Goal: Obtain resource: Download file/media

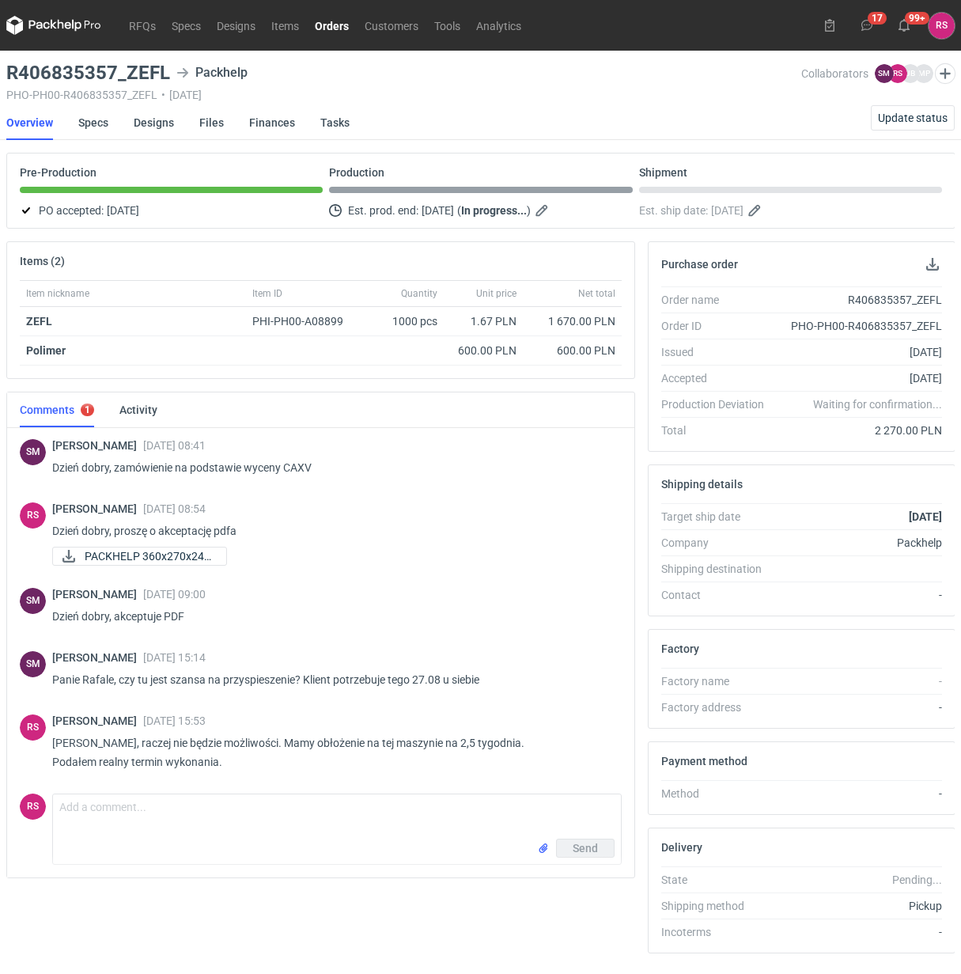
click at [334, 25] on link "Orders" at bounding box center [332, 25] width 50 height 19
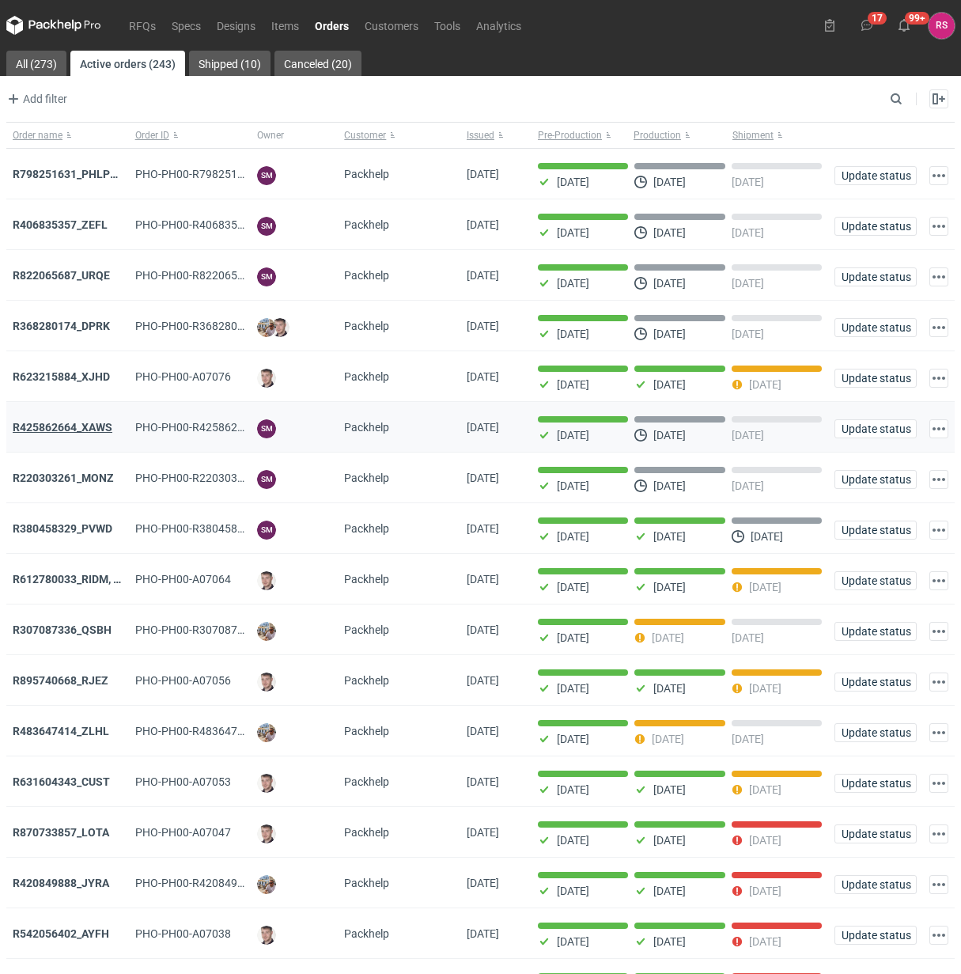
click at [93, 429] on strong "R425862664_XAWS" at bounding box center [63, 427] width 100 height 13
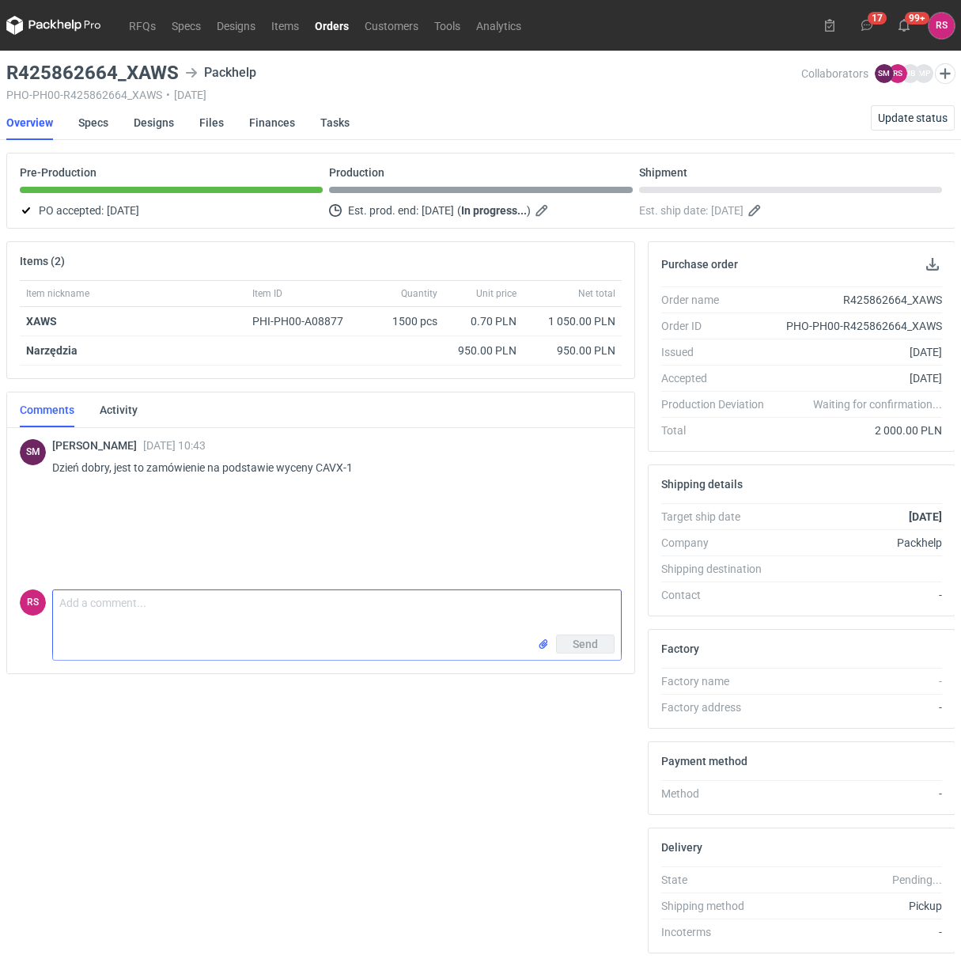
click at [237, 627] on textarea "Comment message" at bounding box center [337, 612] width 568 height 44
click at [258, 616] on textarea "Panie Sebastianie, proszę o akceptację pdfa. Przepraszam, ale pominąłem." at bounding box center [337, 617] width 568 height 55
type textarea "Panie Sebastianie, proszę o akceptację pdfa. Przepraszam, ale pominąłem."
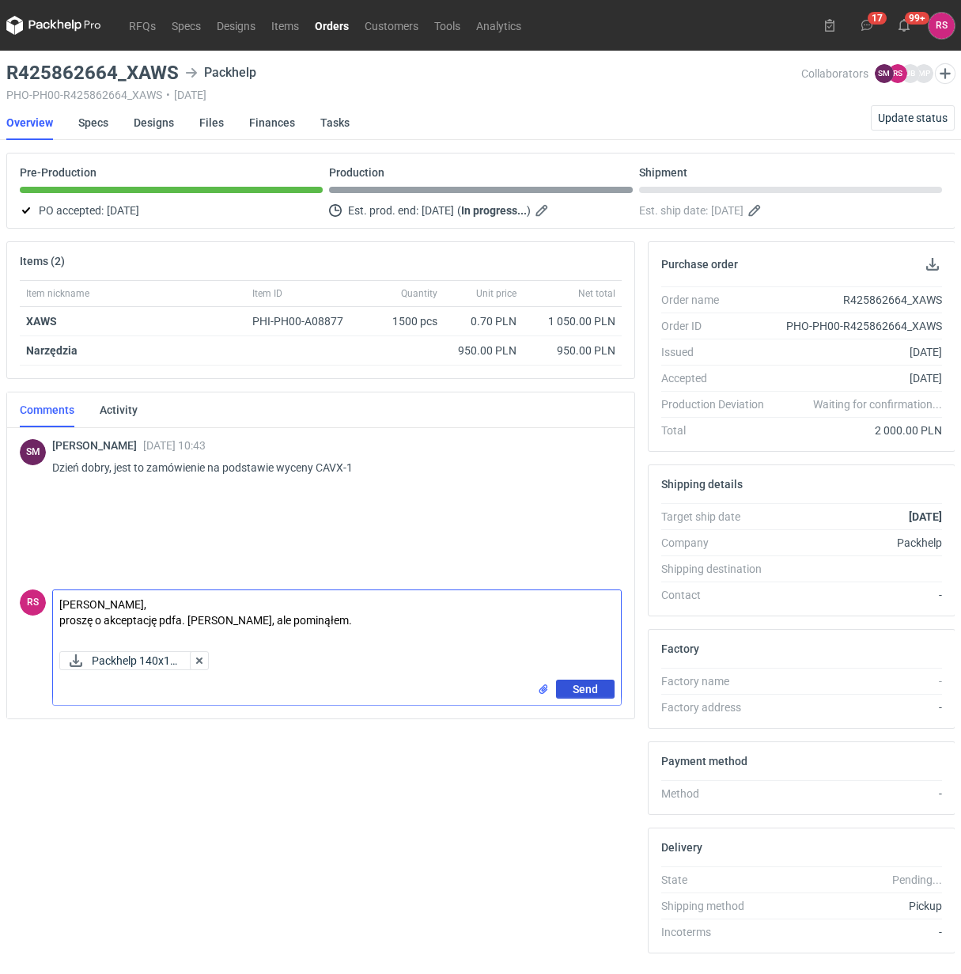
click at [588, 690] on span "Send" at bounding box center [585, 689] width 25 height 11
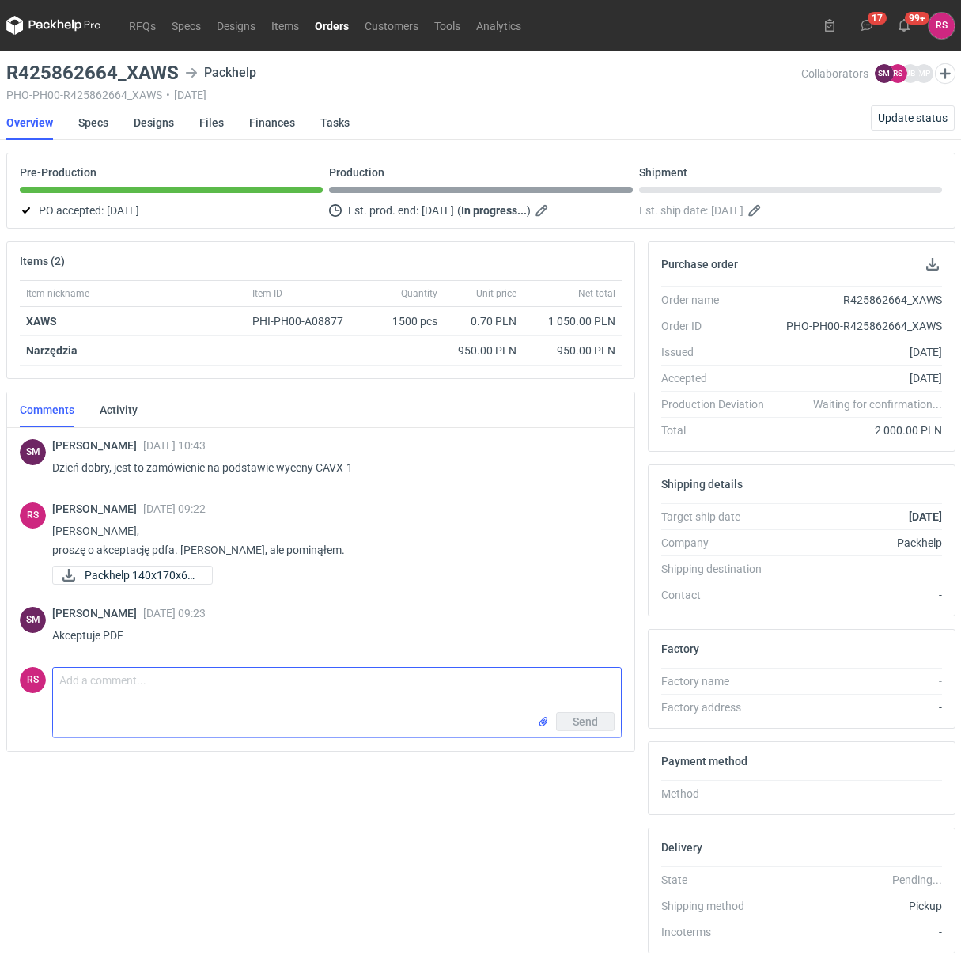
click at [609, 499] on div "RS Rafał Stani 21 Aug 2025 09:22 Panie Sebastianie, proszę o akceptację pdfa. P…" at bounding box center [321, 545] width 602 height 104
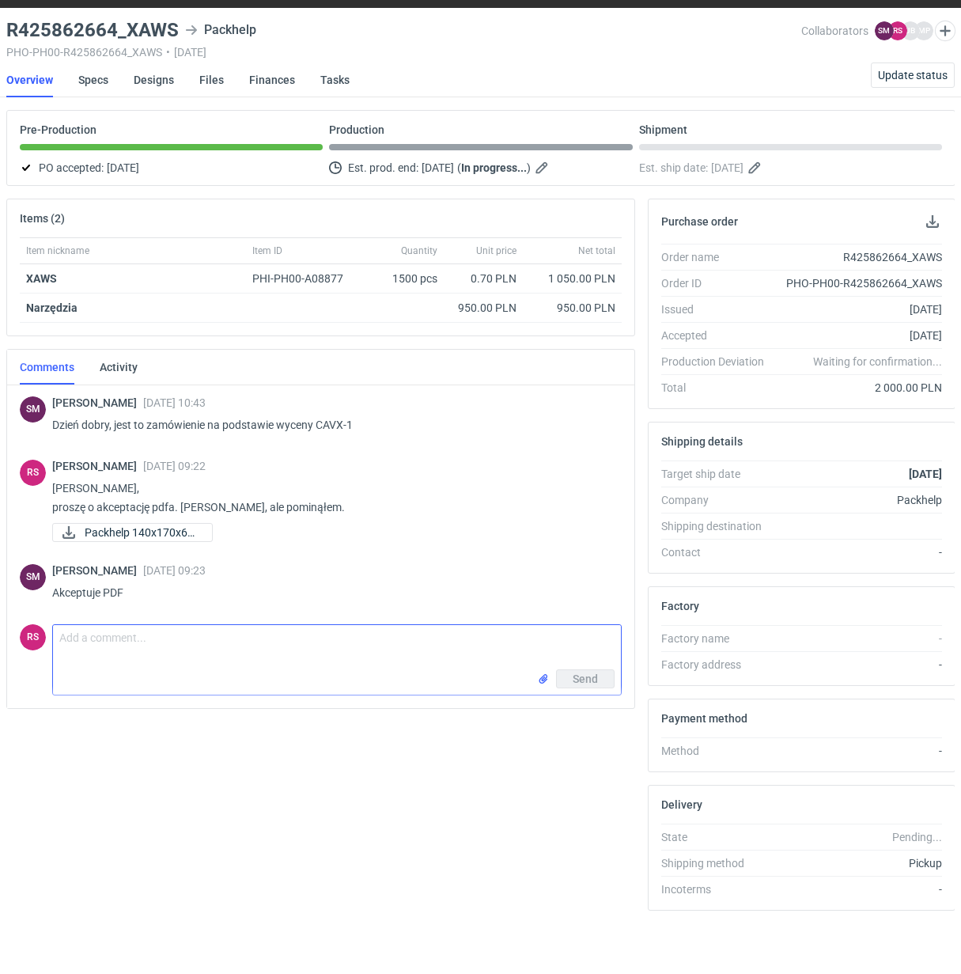
scroll to position [51, 0]
click at [95, 72] on link "Specs" at bounding box center [93, 80] width 30 height 35
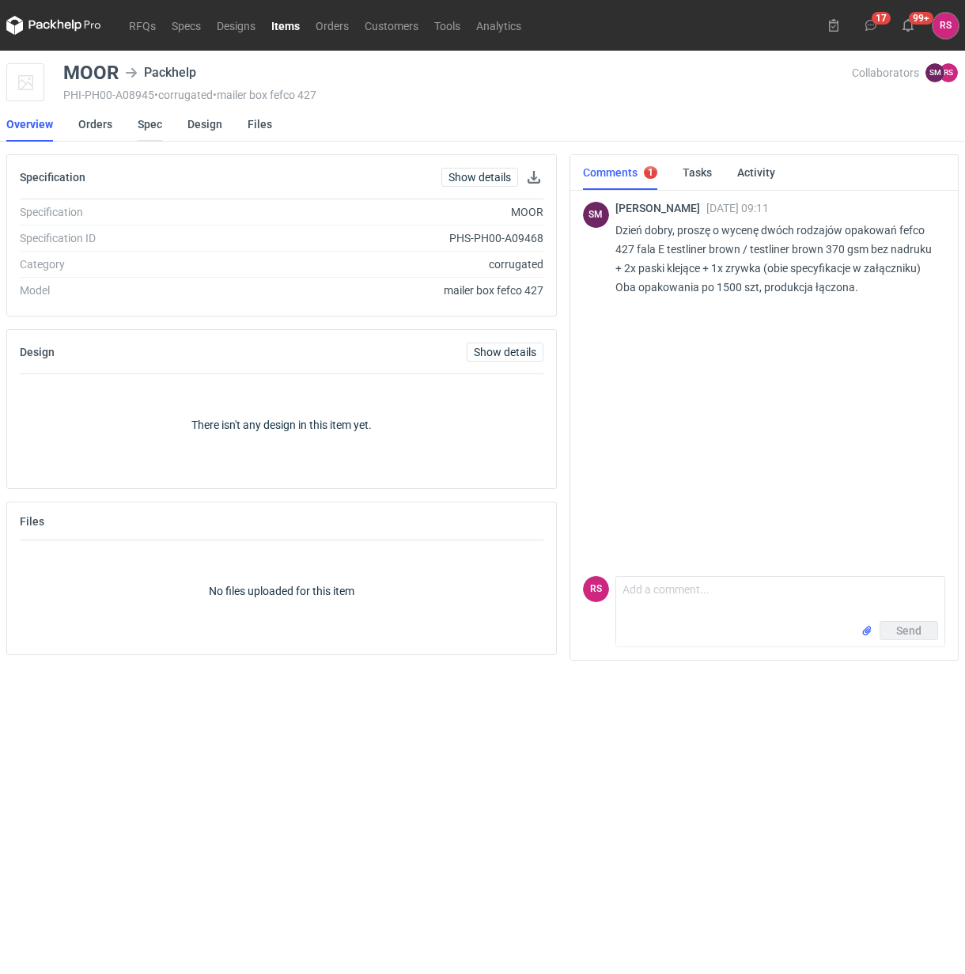
click at [147, 119] on link "Spec" at bounding box center [150, 124] width 25 height 35
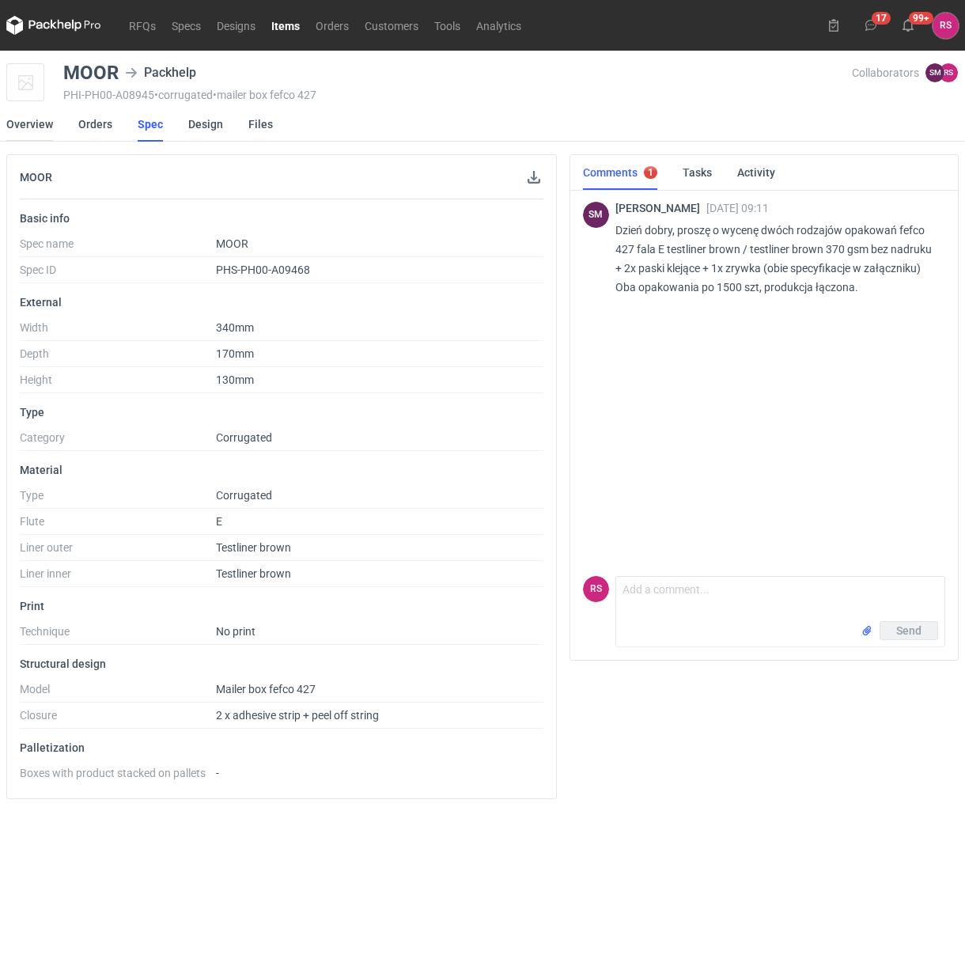
click at [26, 123] on link "Overview" at bounding box center [29, 124] width 47 height 35
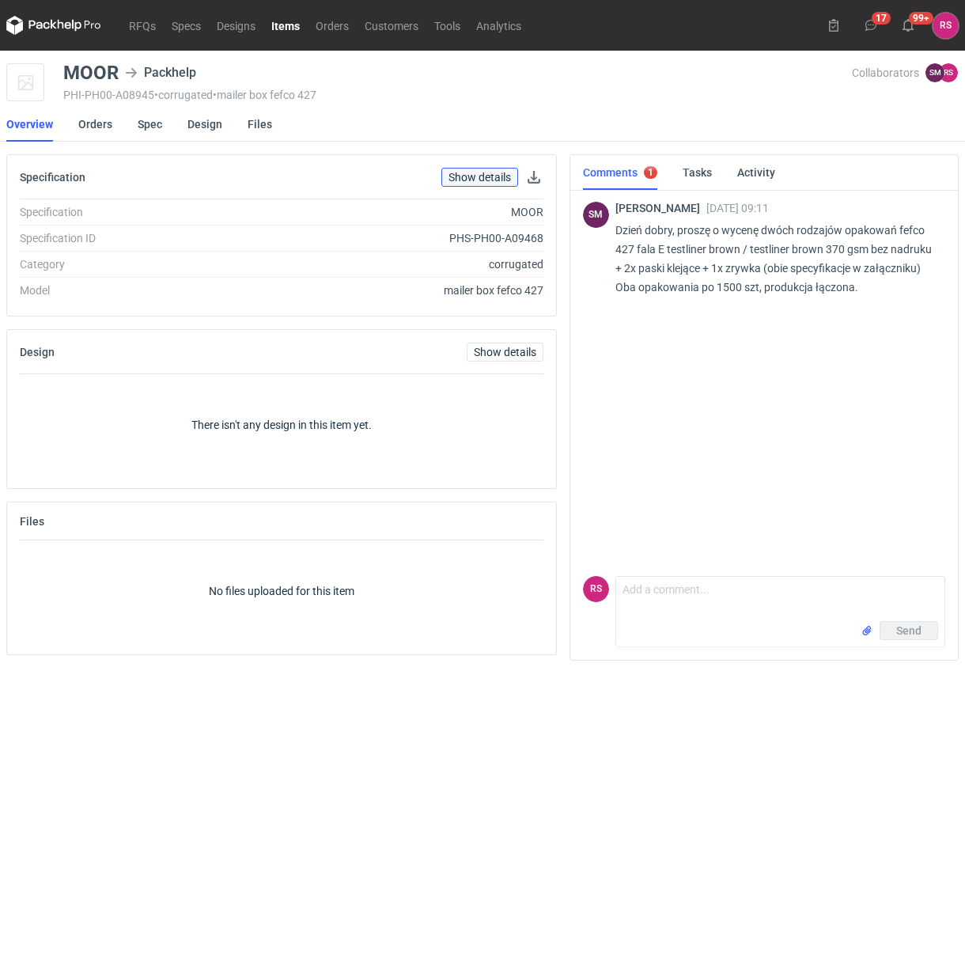
click at [483, 182] on link "Show details" at bounding box center [479, 177] width 77 height 19
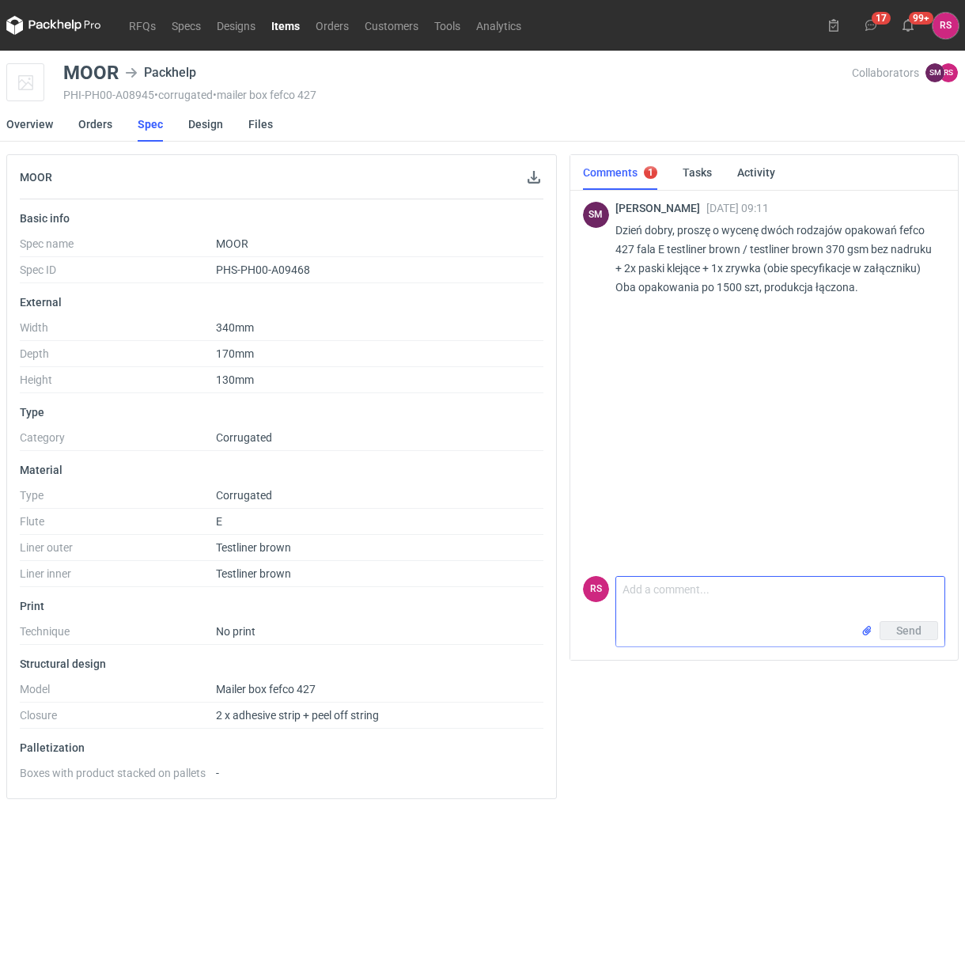
click at [718, 603] on textarea "Comment message" at bounding box center [780, 599] width 328 height 44
type textarea "Panie Sebastianie, tu widzę tylko jedną specyfikację."
click at [907, 631] on span "Send" at bounding box center [908, 630] width 25 height 11
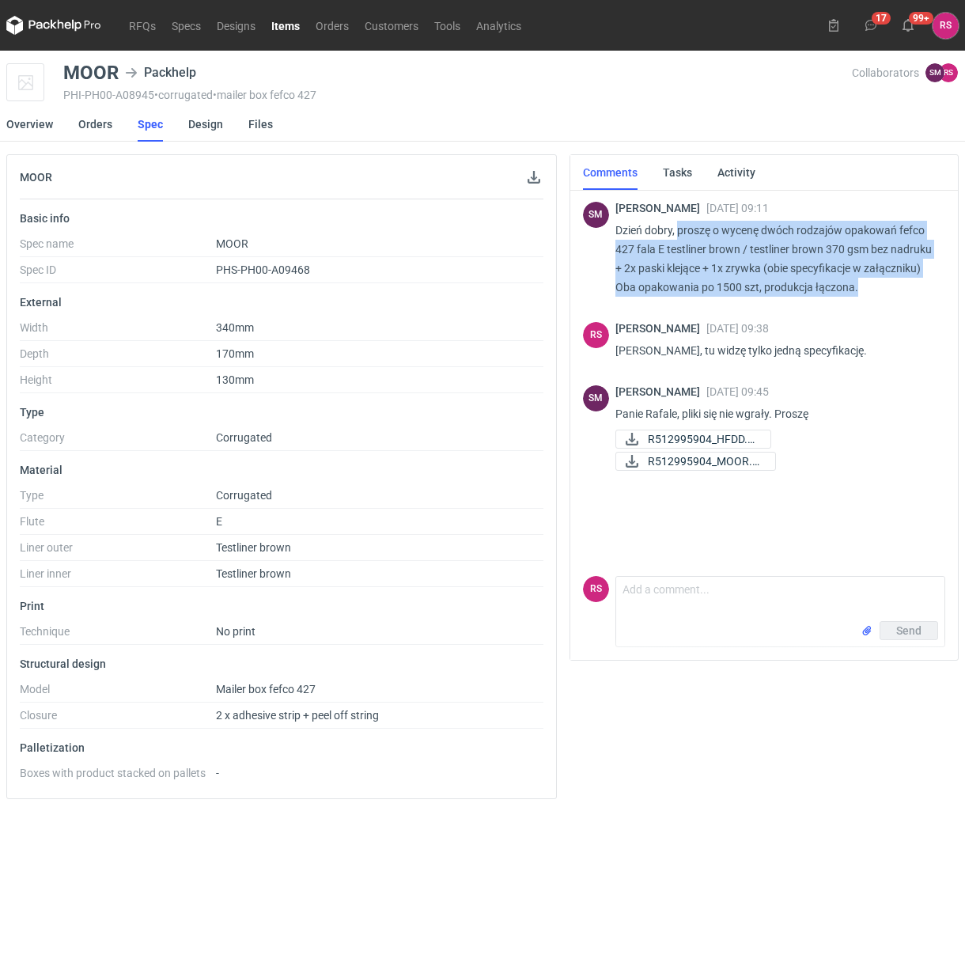
drag, startPoint x: 678, startPoint y: 227, endPoint x: 926, endPoint y: 295, distance: 257.6
click at [926, 295] on div "Sebastian Markut 21 Aug 2025 09:11 Dzień dobry, proszę o wycenę dwóch rodzajów …" at bounding box center [774, 252] width 317 height 101
copy p "proszę o wycenę dwóch rodzajów opakowań fefco 427 fala E testliner brown / test…"
click at [635, 437] on icon at bounding box center [632, 439] width 19 height 13
click at [633, 460] on icon at bounding box center [632, 461] width 13 height 13
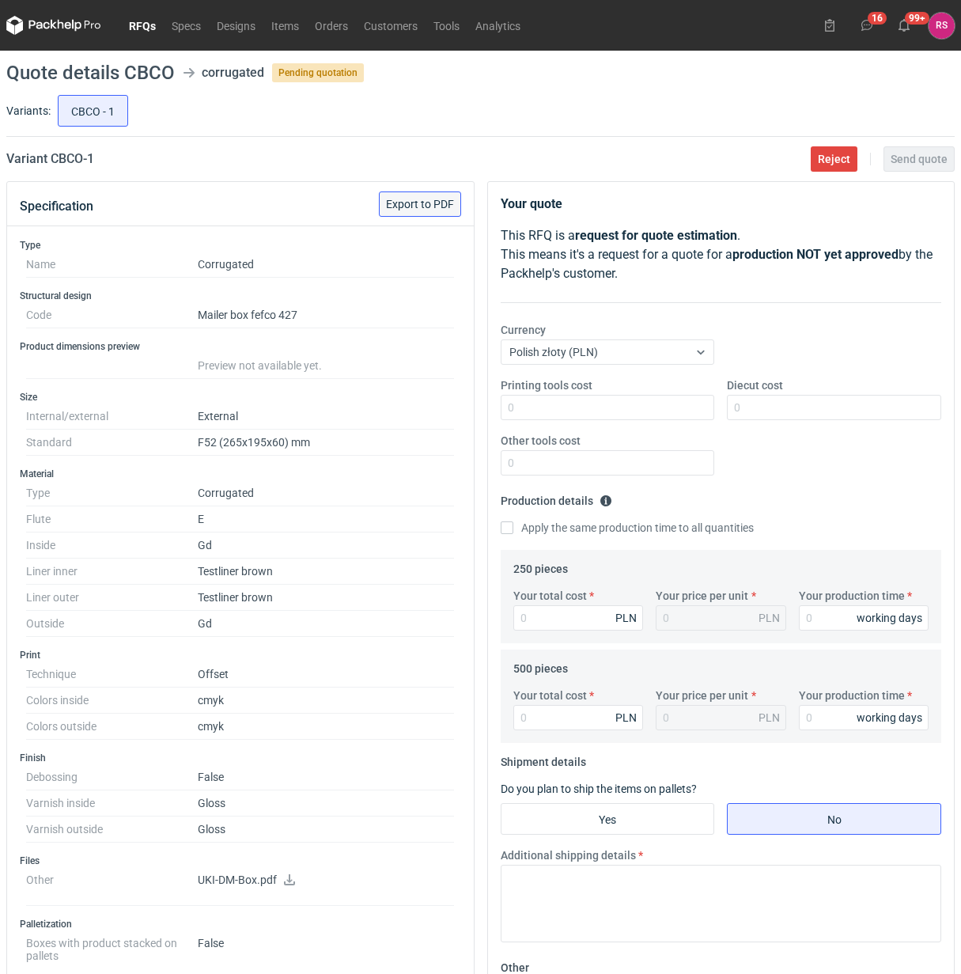
click at [423, 207] on span "Export to PDF" at bounding box center [420, 204] width 68 height 11
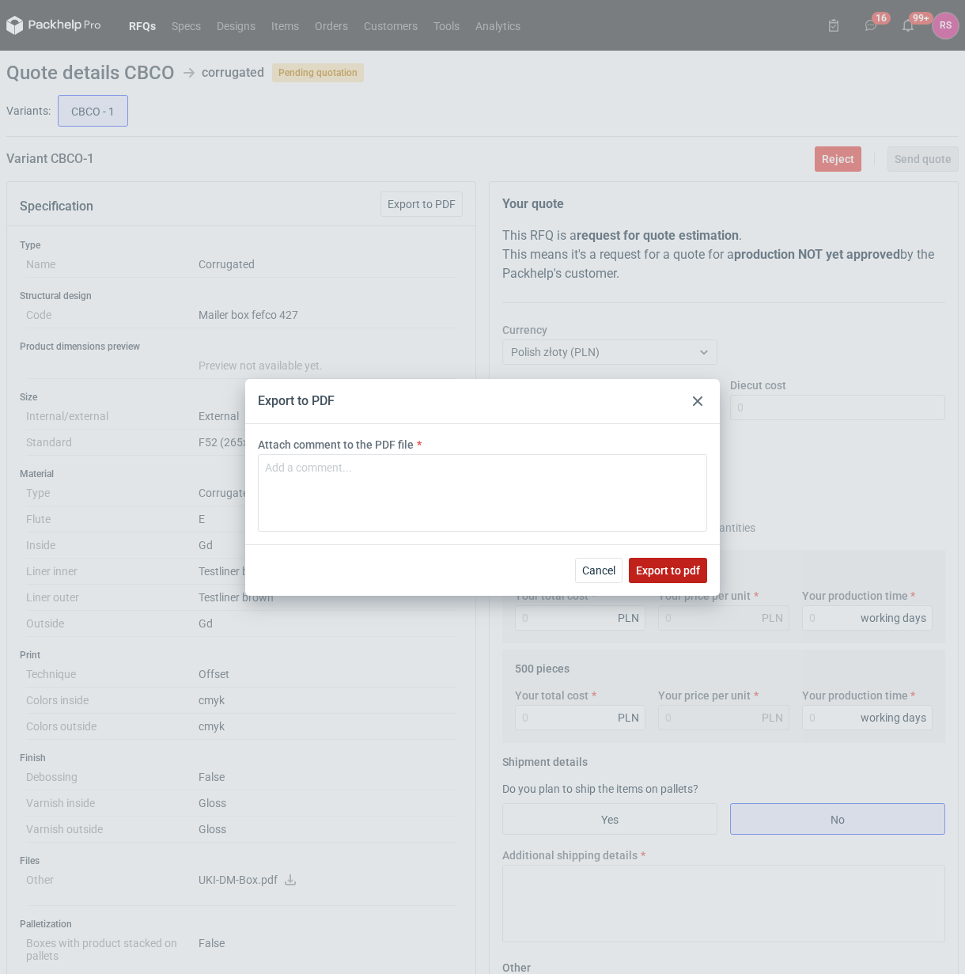
click at [673, 570] on span "Export to pdf" at bounding box center [668, 570] width 64 height 11
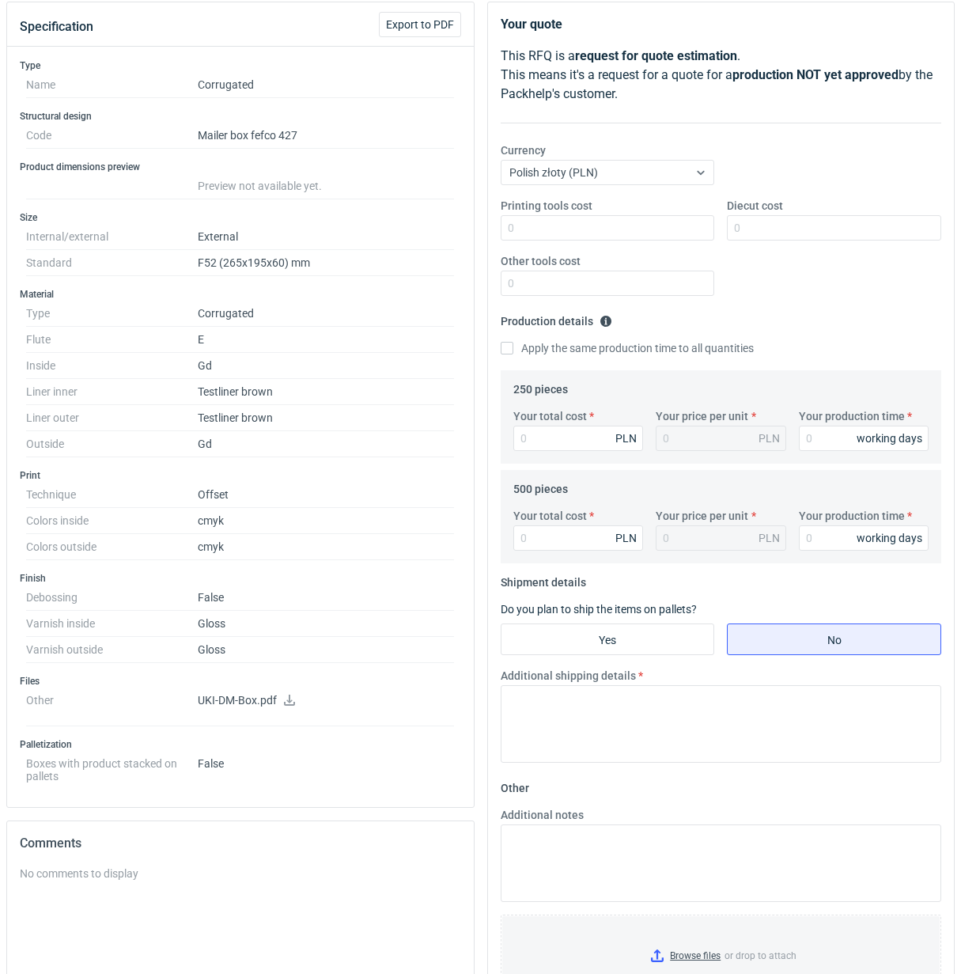
scroll to position [198, 0]
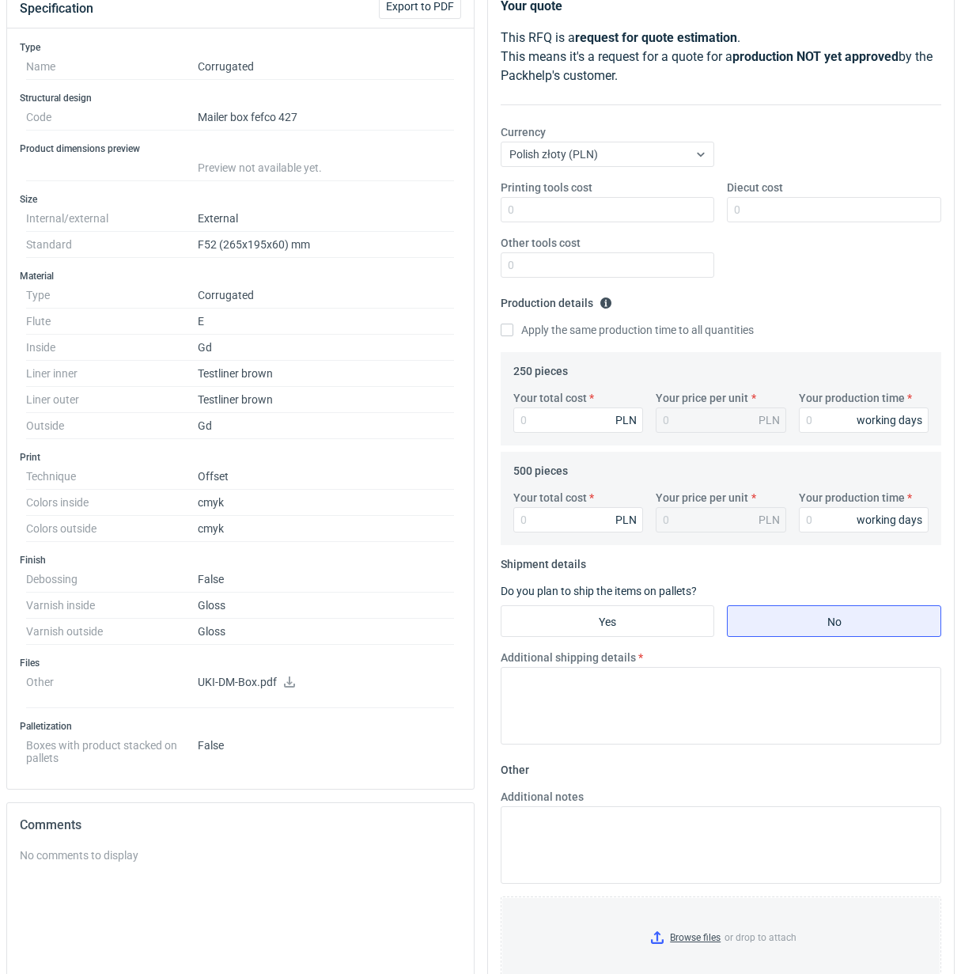
click at [286, 685] on icon at bounding box center [289, 681] width 13 height 11
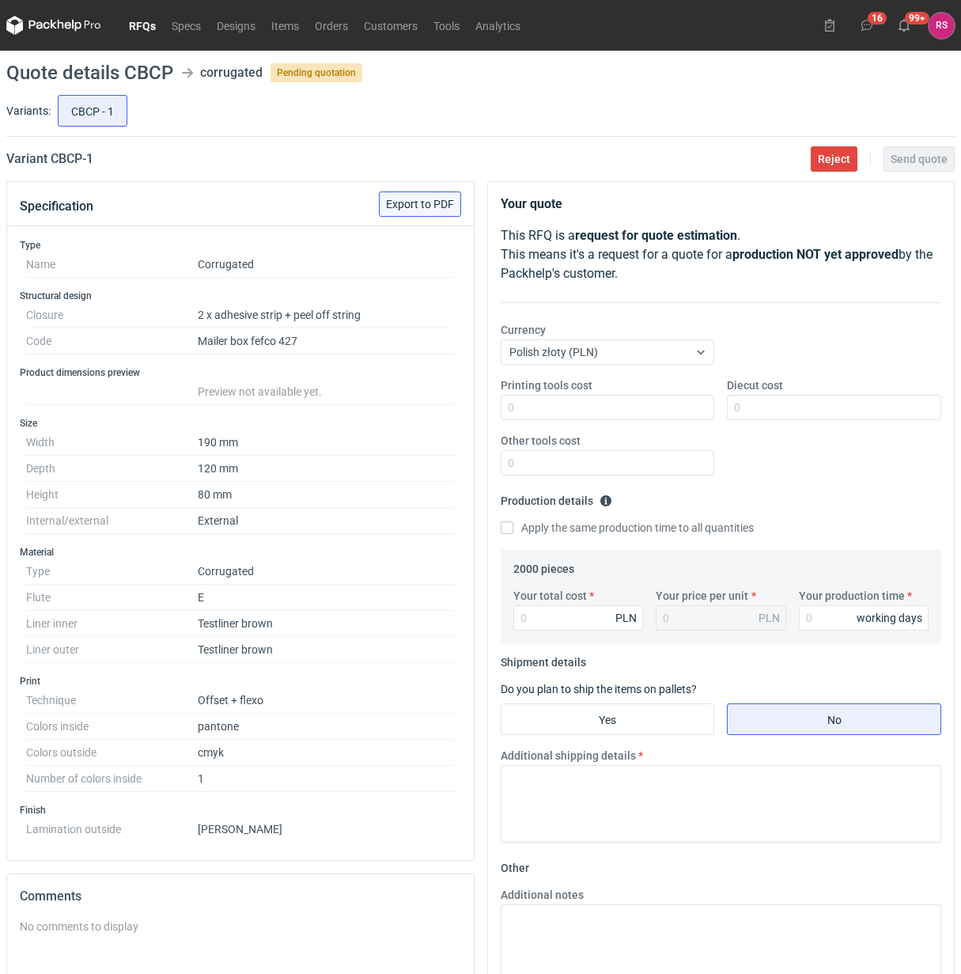
click at [420, 200] on span "Export to PDF" at bounding box center [420, 204] width 68 height 11
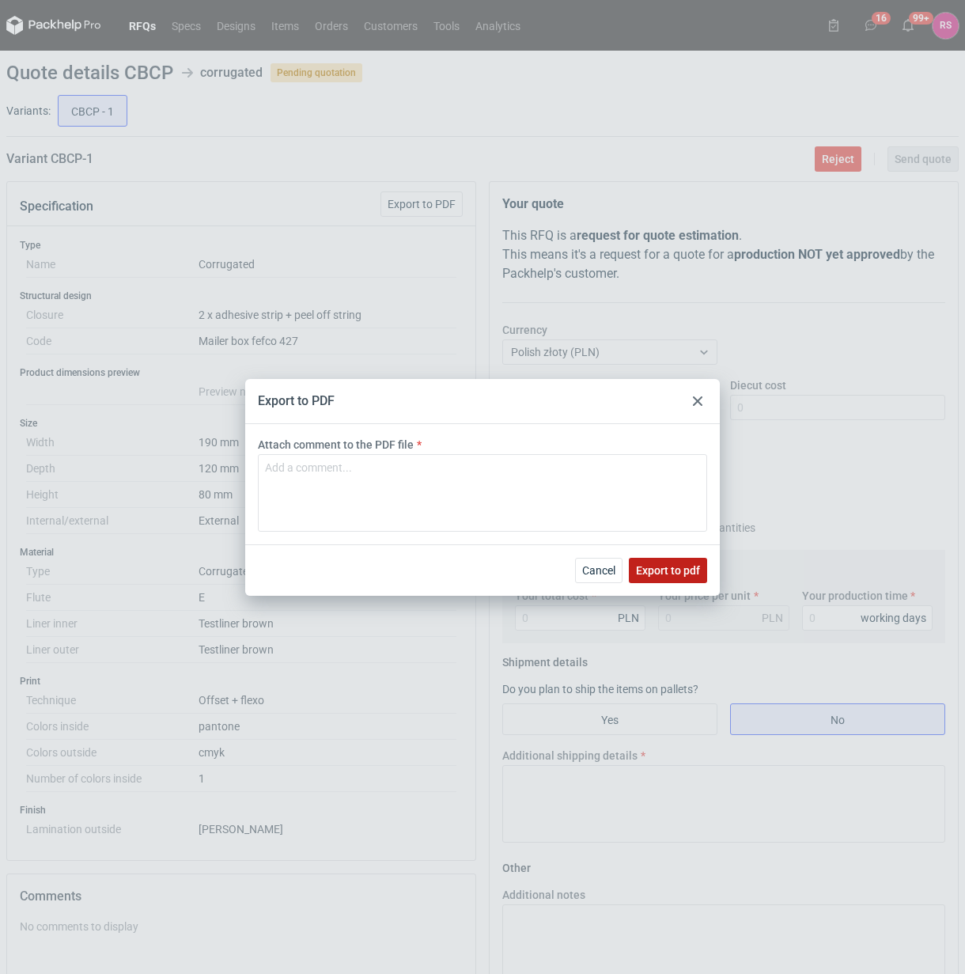
click at [667, 567] on span "Export to pdf" at bounding box center [668, 570] width 64 height 11
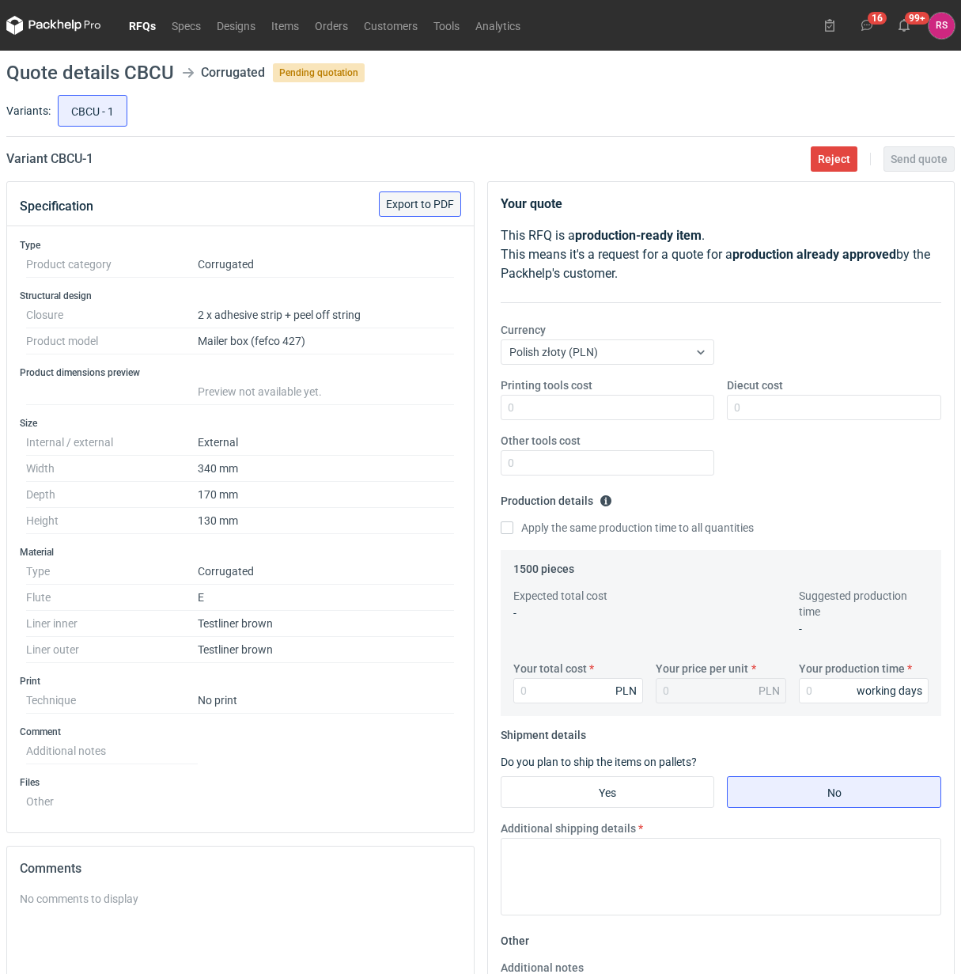
click at [430, 203] on span "Export to PDF" at bounding box center [420, 204] width 68 height 11
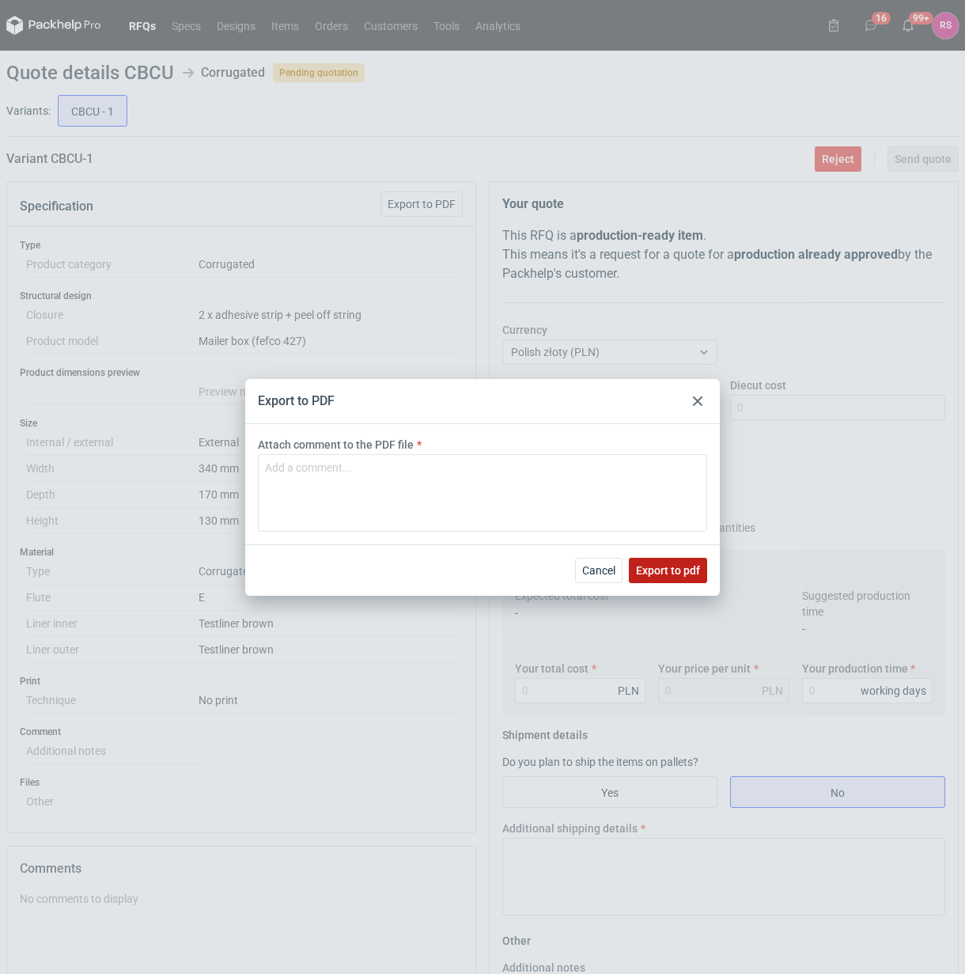
click at [661, 572] on span "Export to pdf" at bounding box center [668, 570] width 64 height 11
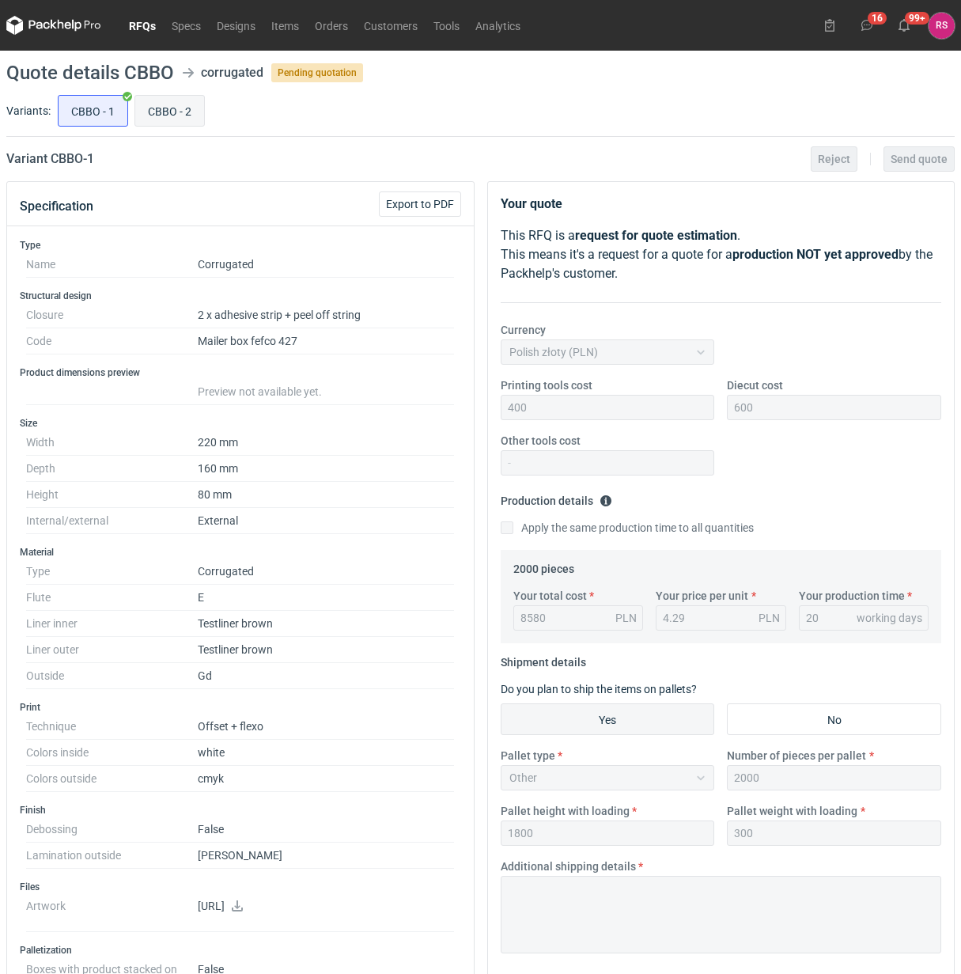
click at [174, 112] on input "CBBO - 2" at bounding box center [169, 111] width 69 height 30
radio input "true"
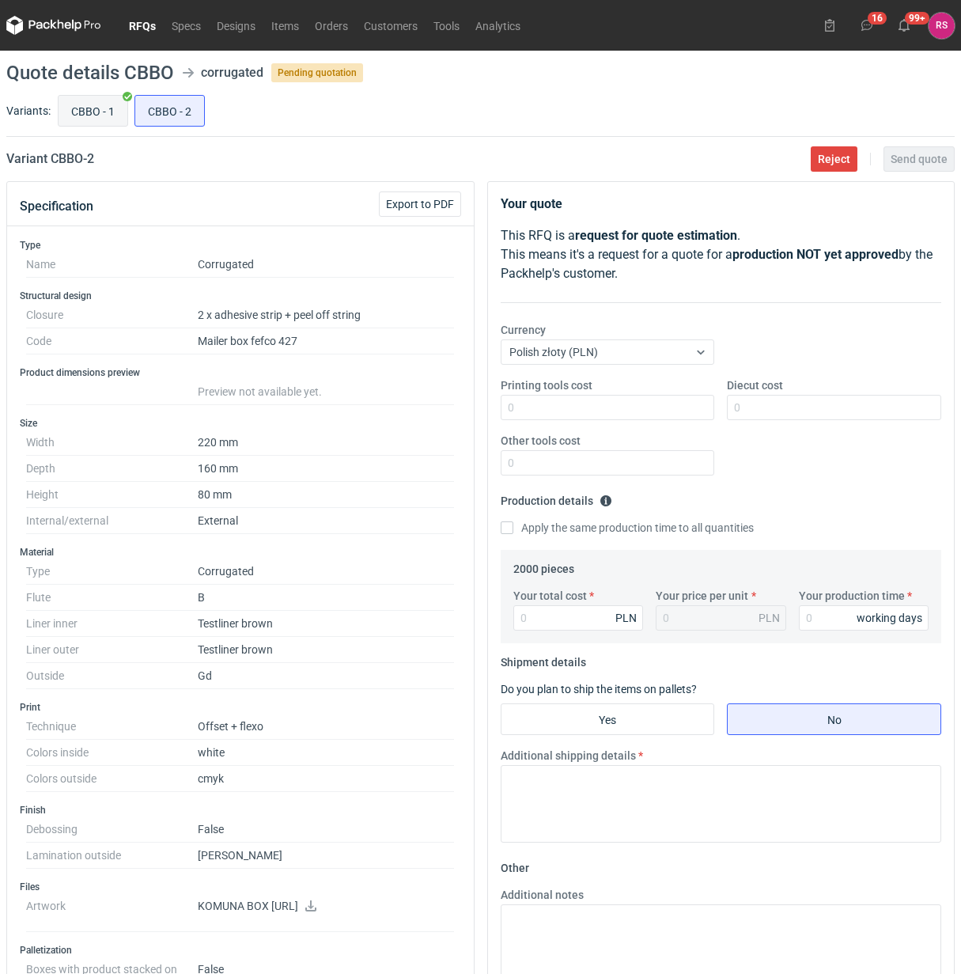
click at [93, 112] on input "CBBO - 1" at bounding box center [93, 111] width 69 height 30
radio input "true"
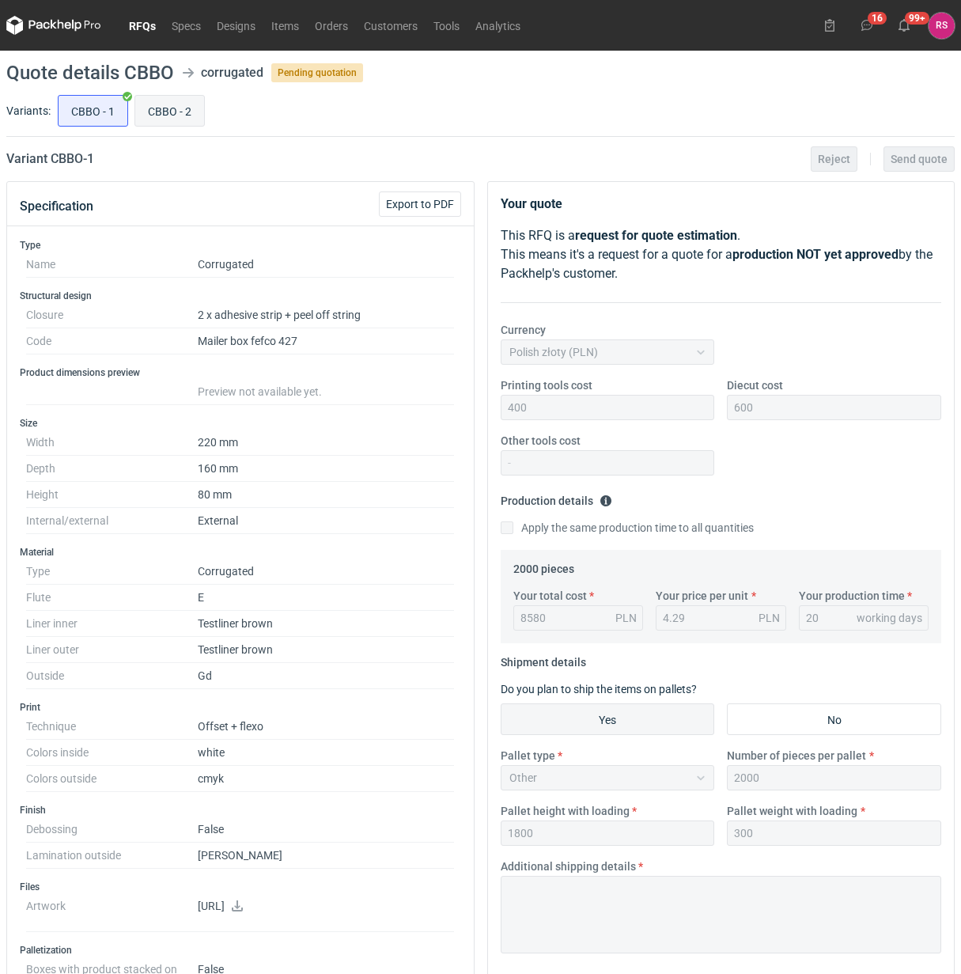
click at [163, 109] on input "CBBO - 2" at bounding box center [169, 111] width 69 height 30
radio input "true"
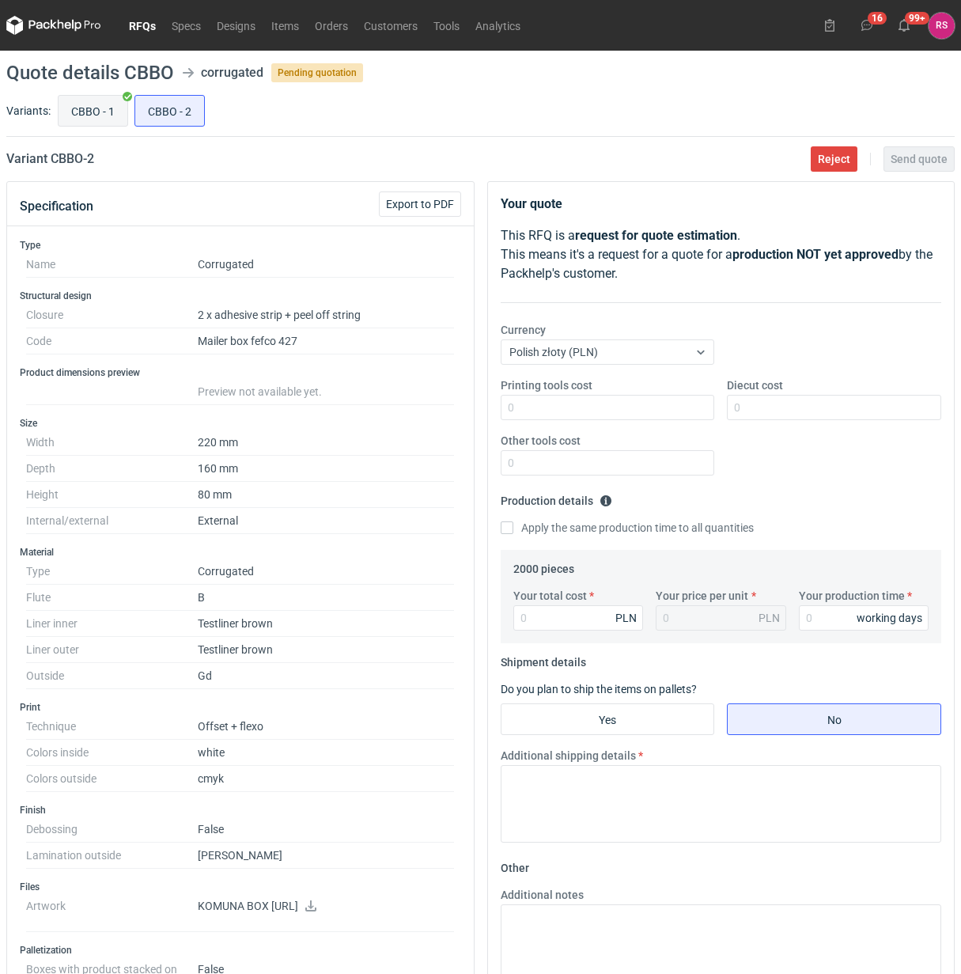
click at [60, 112] on input "CBBO - 1" at bounding box center [93, 111] width 69 height 30
radio input "true"
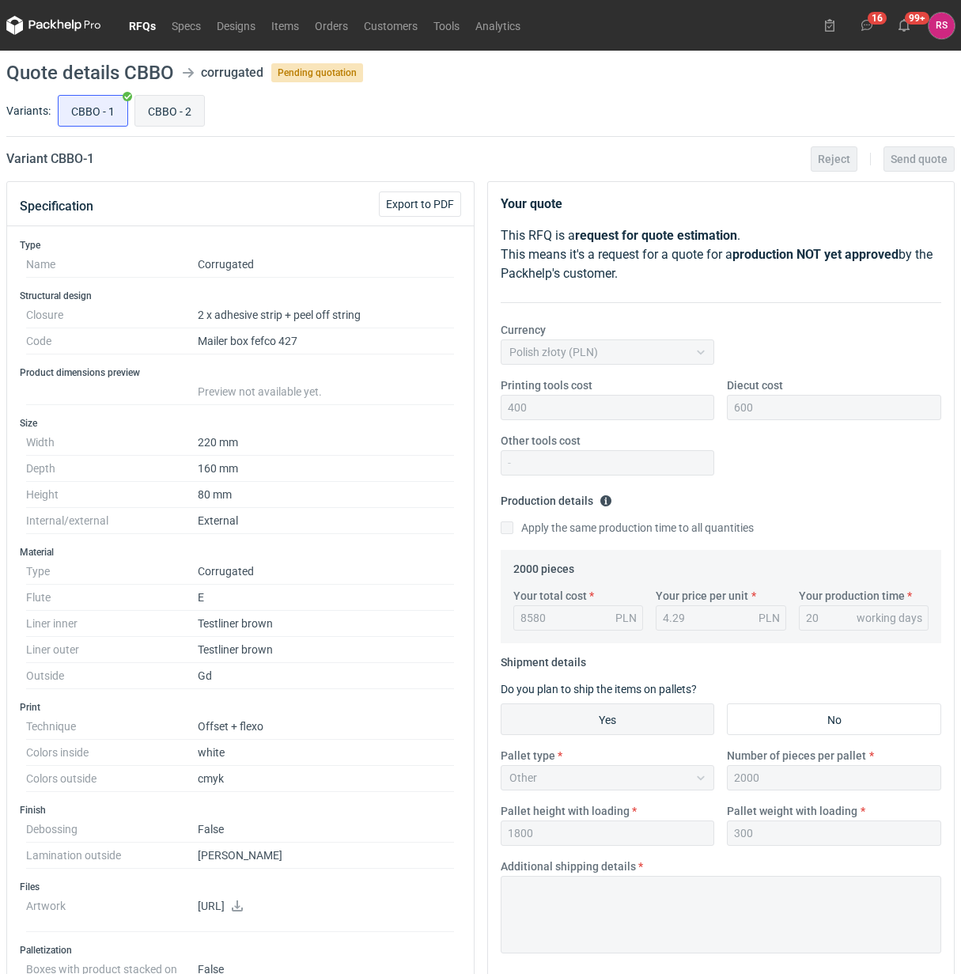
click at [149, 115] on input "CBBO - 2" at bounding box center [169, 111] width 69 height 30
radio input "true"
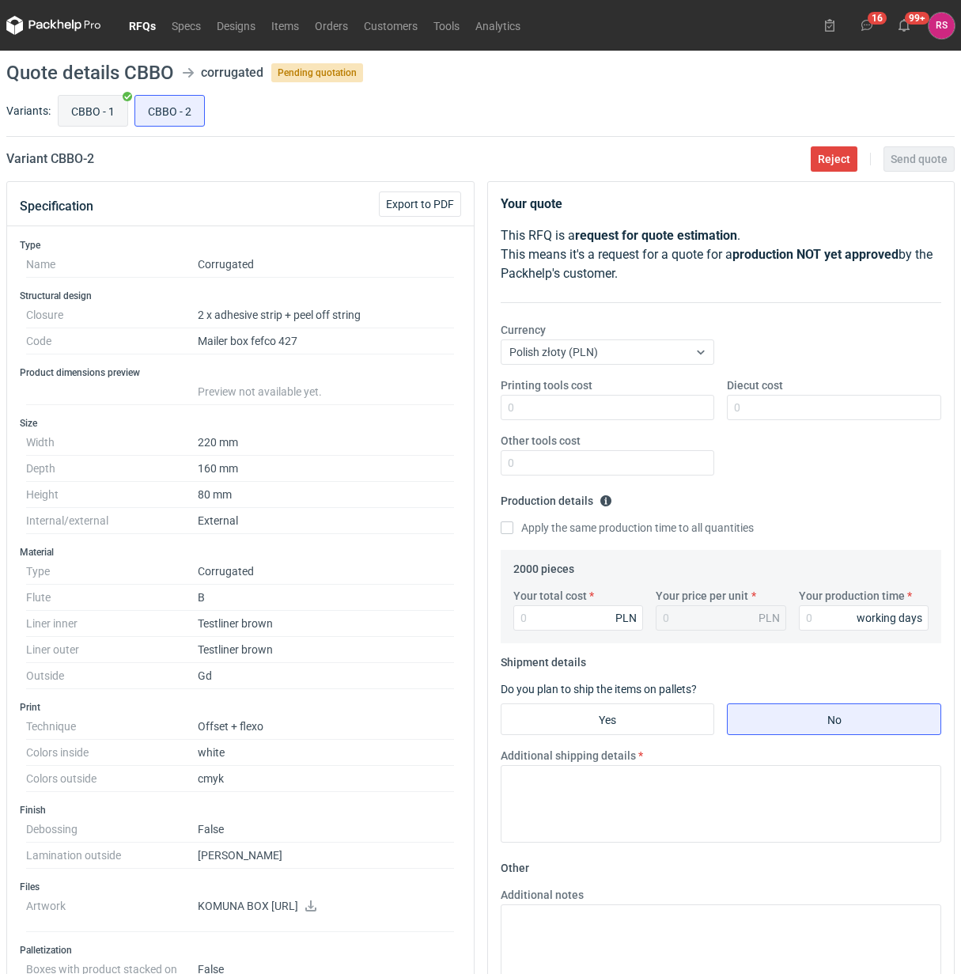
click at [73, 119] on input "CBBO - 1" at bounding box center [93, 111] width 69 height 30
radio input "true"
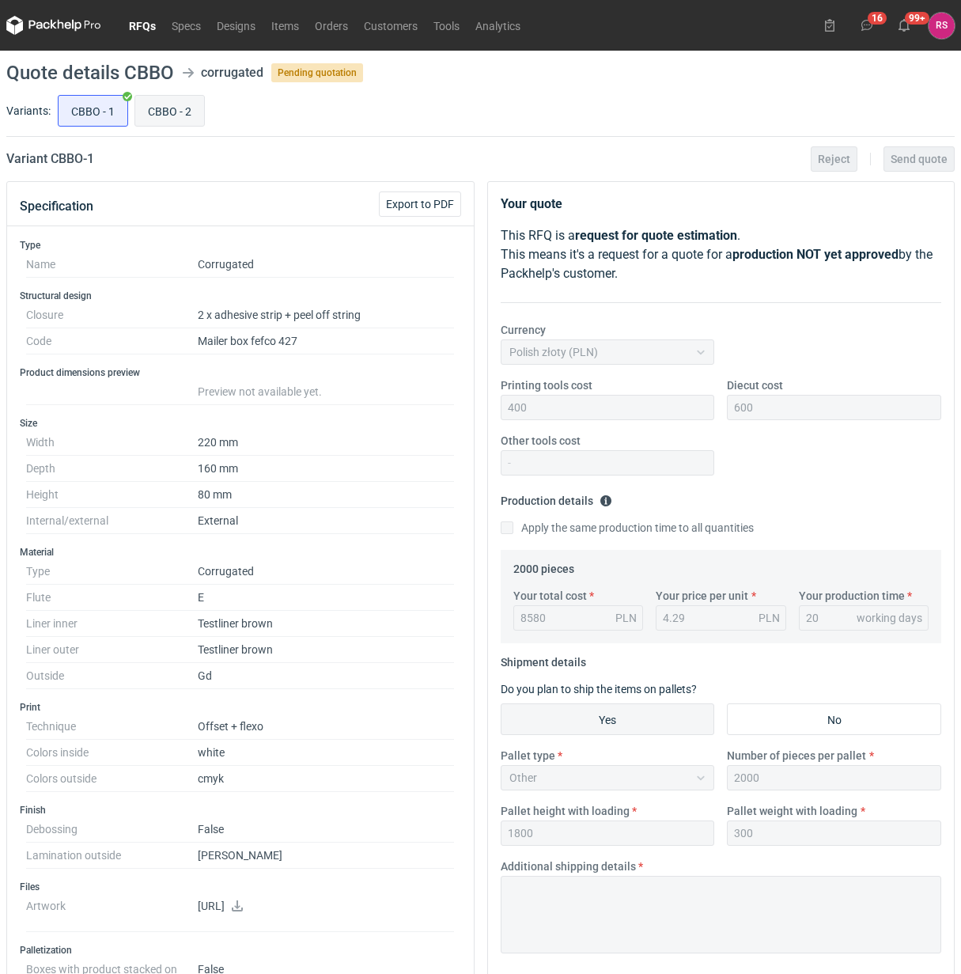
click at [166, 116] on input "CBBO - 2" at bounding box center [169, 111] width 69 height 30
radio input "true"
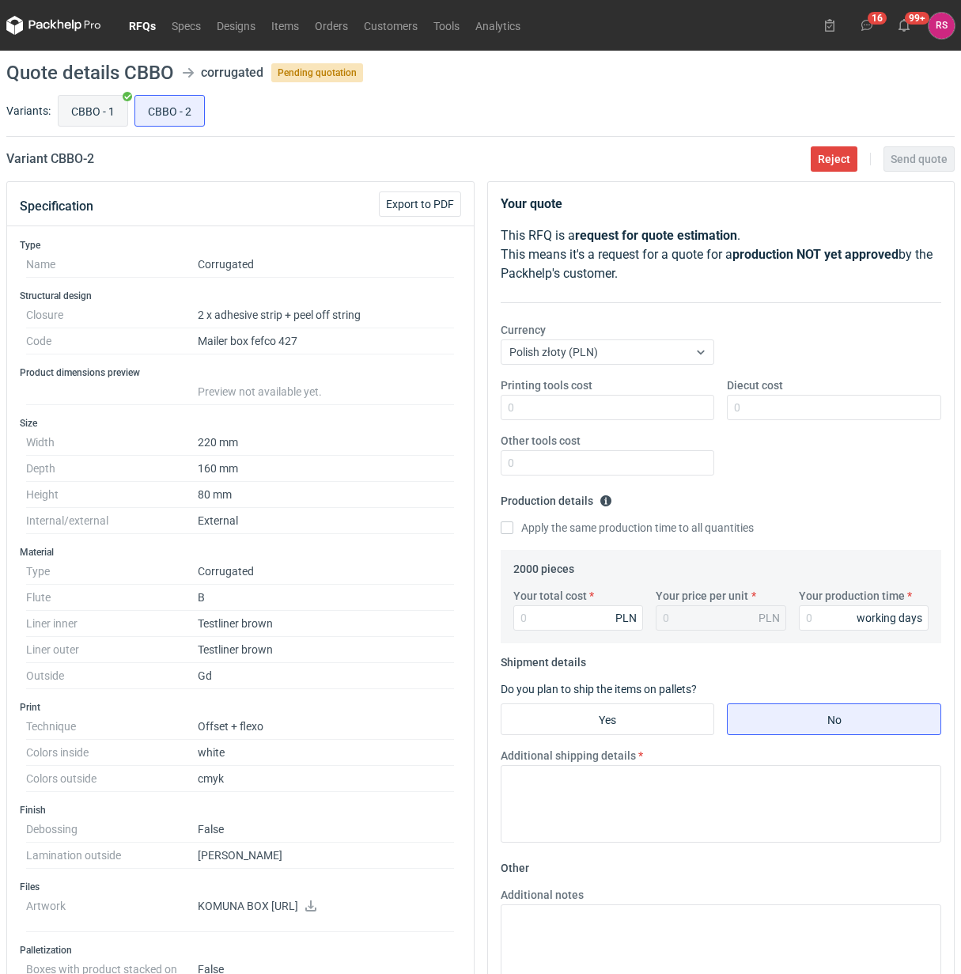
click at [100, 116] on input "CBBO - 1" at bounding box center [93, 111] width 69 height 30
radio input "true"
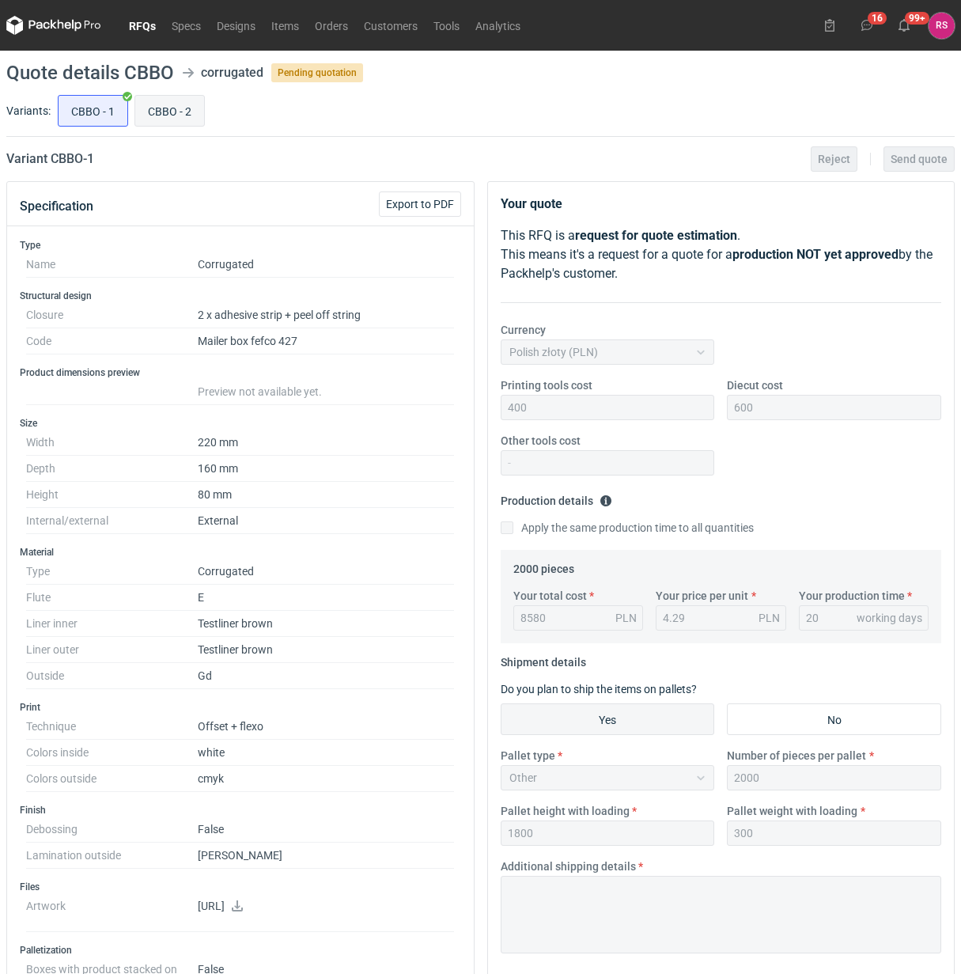
click at [159, 119] on input "CBBO - 2" at bounding box center [169, 111] width 69 height 30
radio input "true"
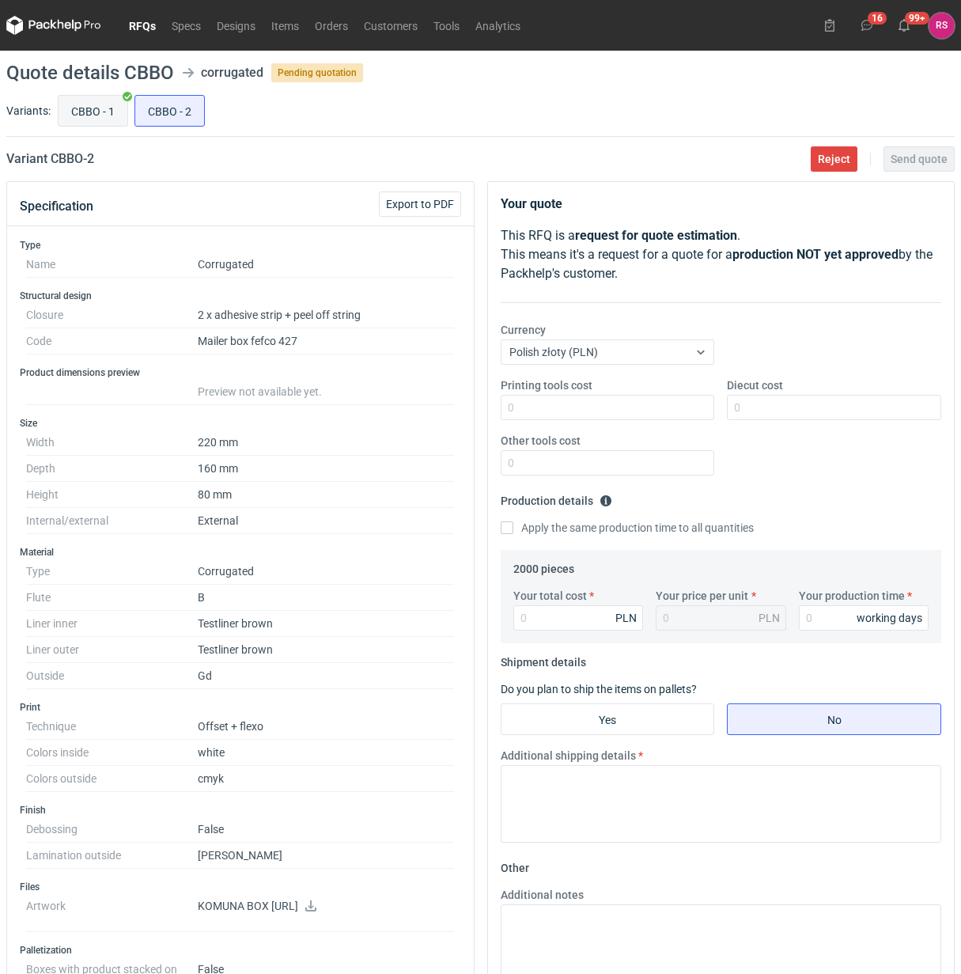
click at [89, 123] on input "CBBO - 1" at bounding box center [93, 111] width 69 height 30
radio input "true"
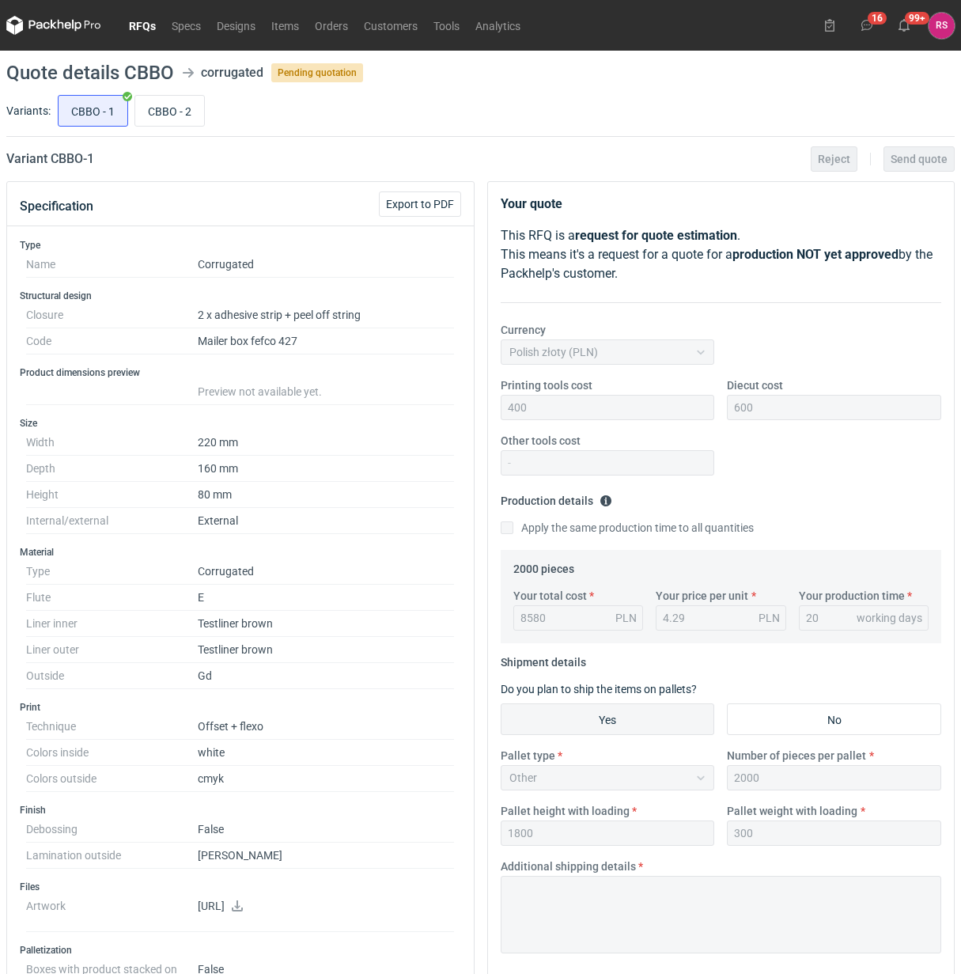
click at [158, 127] on div "CBBO - 1 CBBO - 2" at bounding box center [505, 111] width 900 height 38
click at [176, 117] on input "CBBO - 2" at bounding box center [169, 111] width 69 height 30
radio input "true"
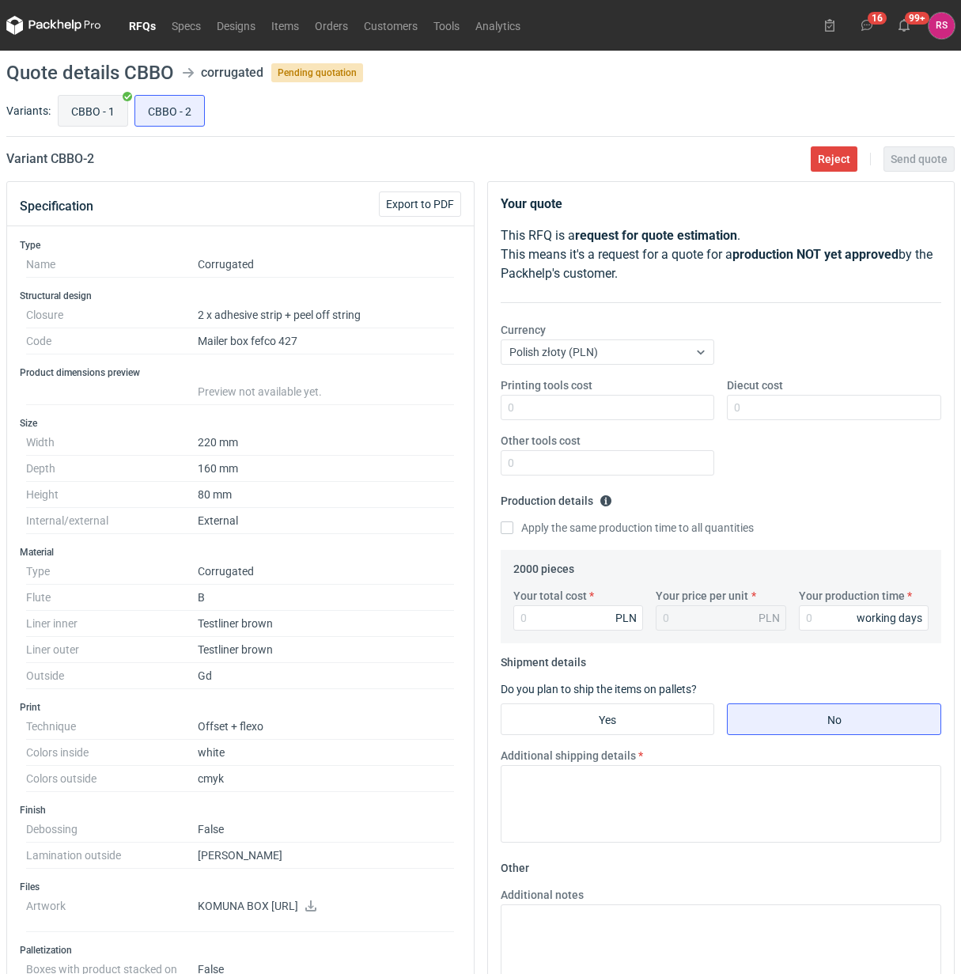
click at [79, 119] on input "CBBO - 1" at bounding box center [93, 111] width 69 height 30
radio input "true"
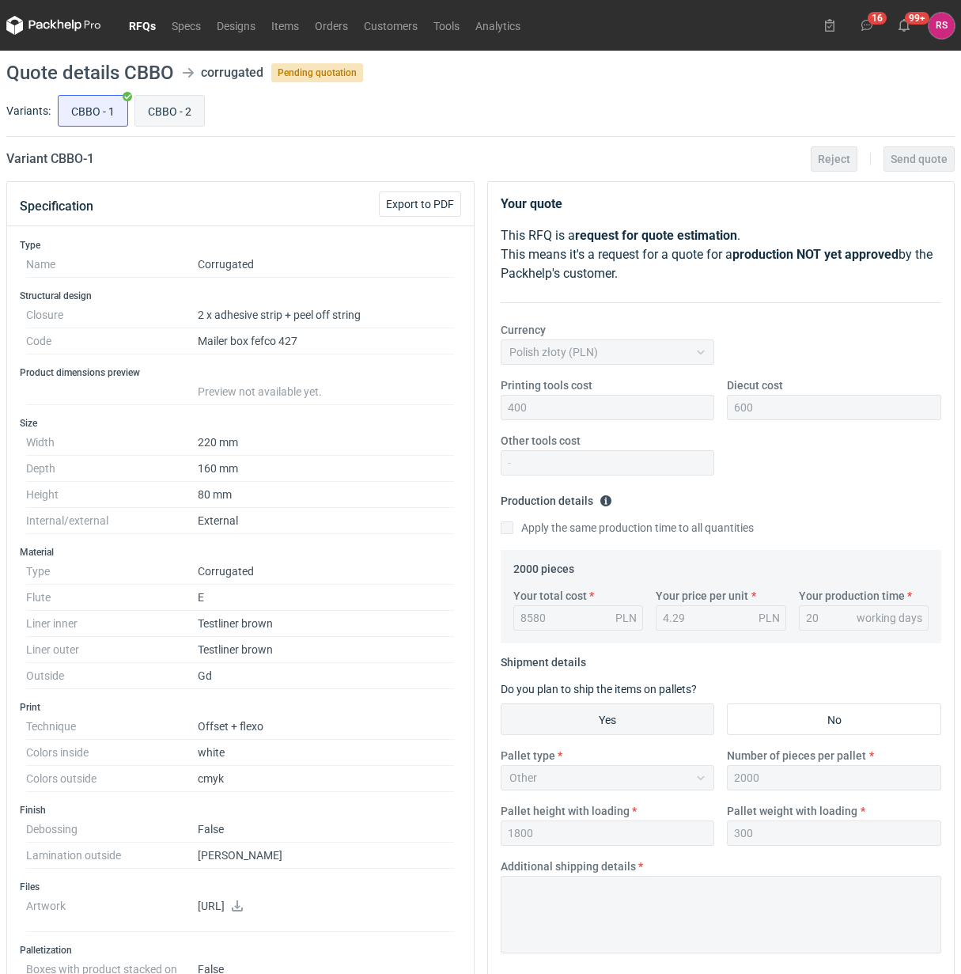
click at [144, 117] on input "CBBO - 2" at bounding box center [169, 111] width 69 height 30
radio input "true"
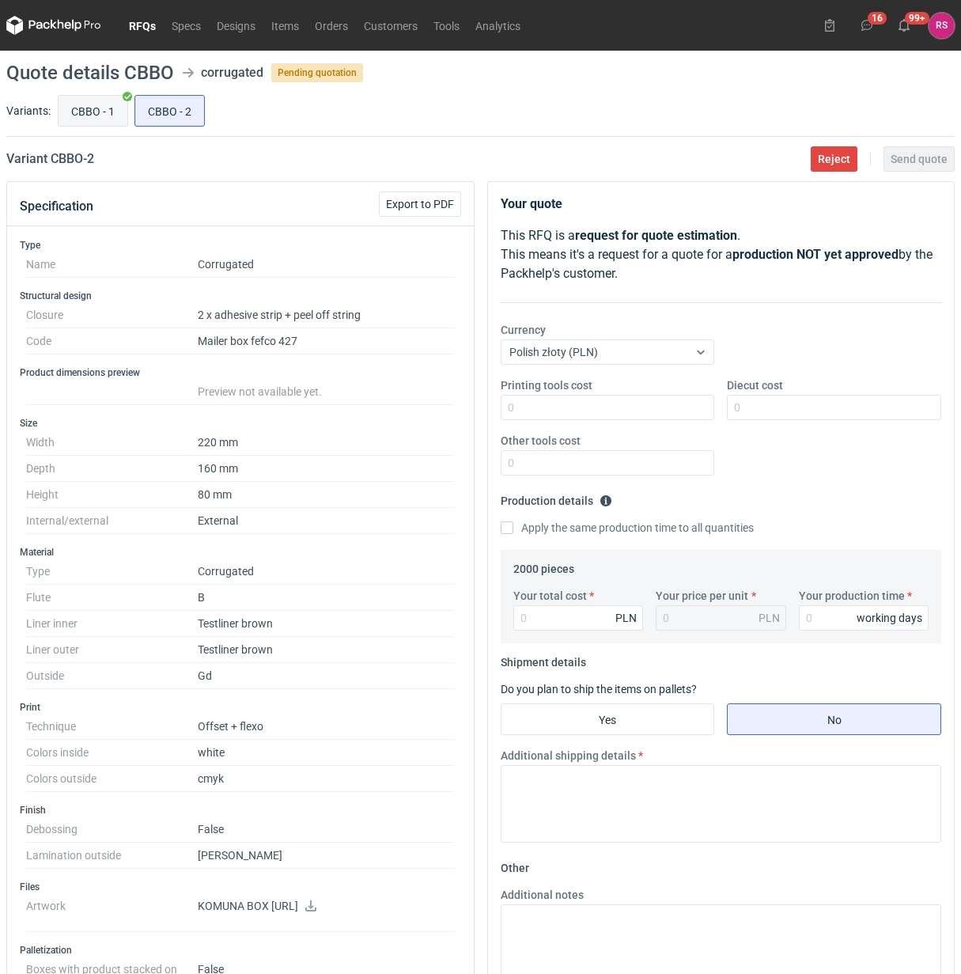
click at [81, 119] on input "CBBO - 1" at bounding box center [93, 111] width 69 height 30
radio input "true"
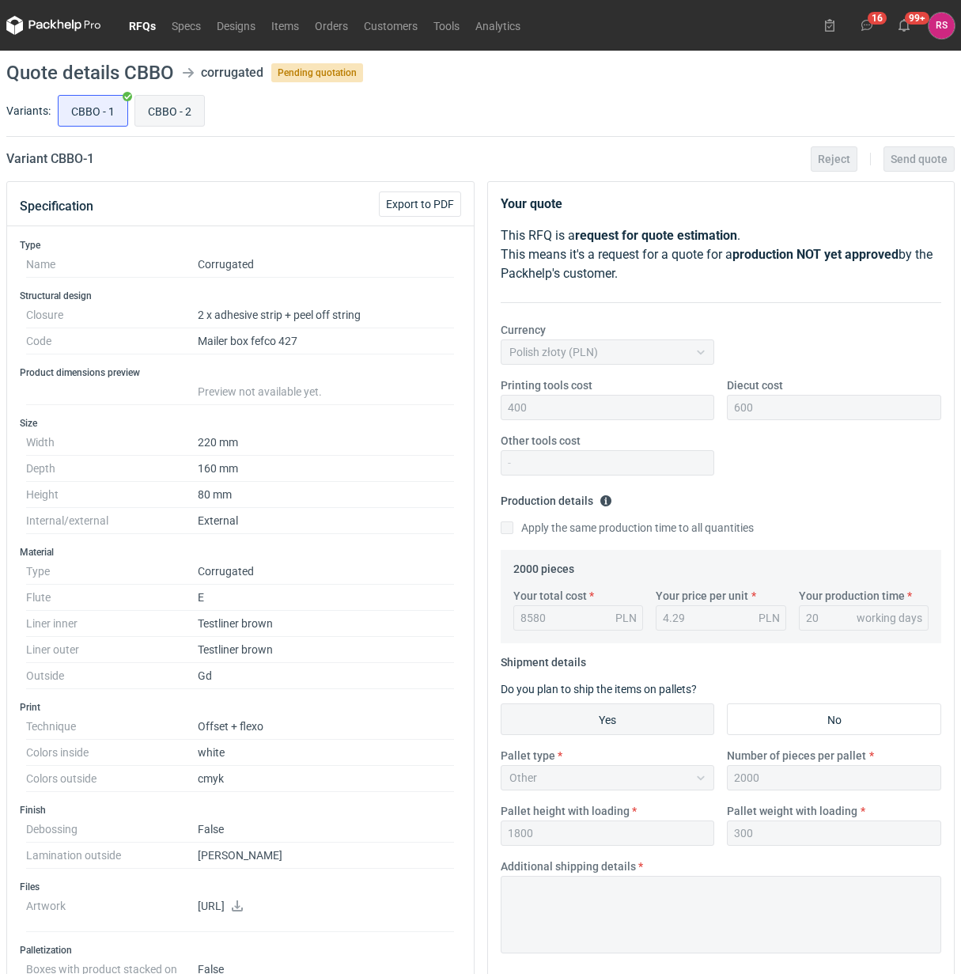
click at [146, 120] on input "CBBO - 2" at bounding box center [169, 111] width 69 height 30
radio input "true"
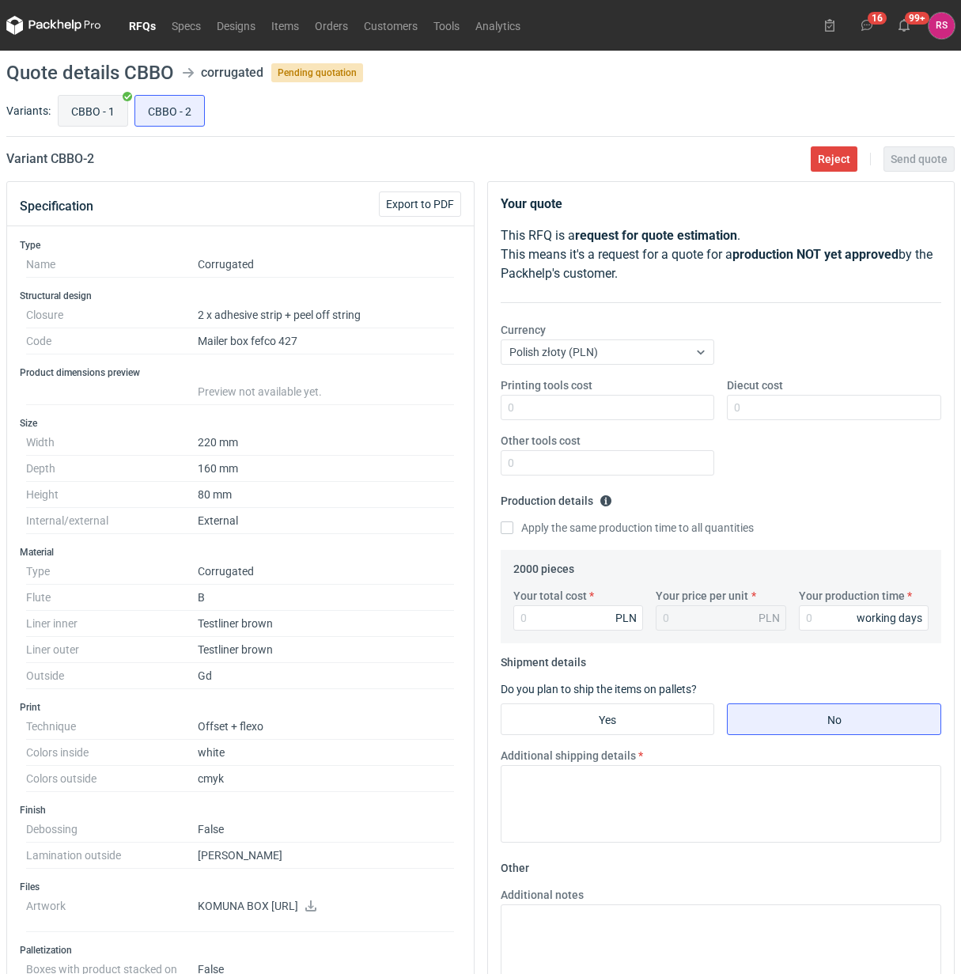
click at [96, 124] on input "CBBO - 1" at bounding box center [93, 111] width 69 height 30
radio input "true"
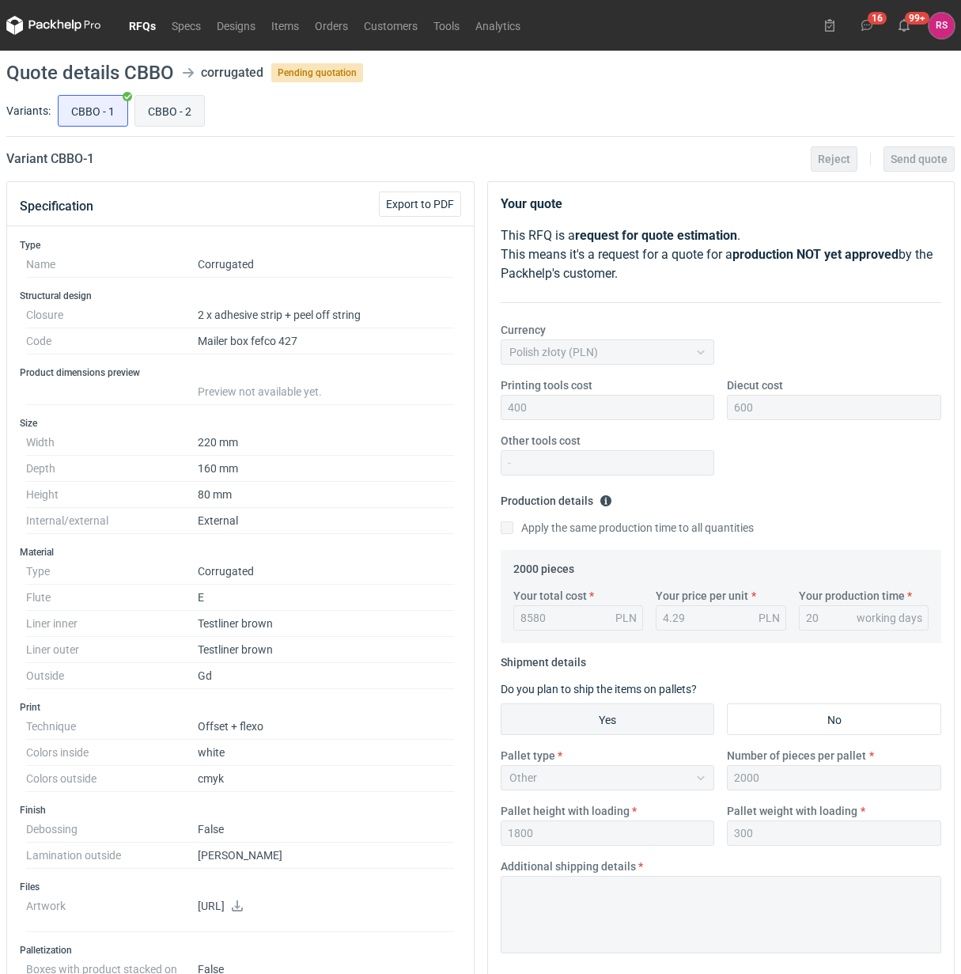
click at [175, 123] on input "CBBO - 2" at bounding box center [169, 111] width 69 height 30
radio input "true"
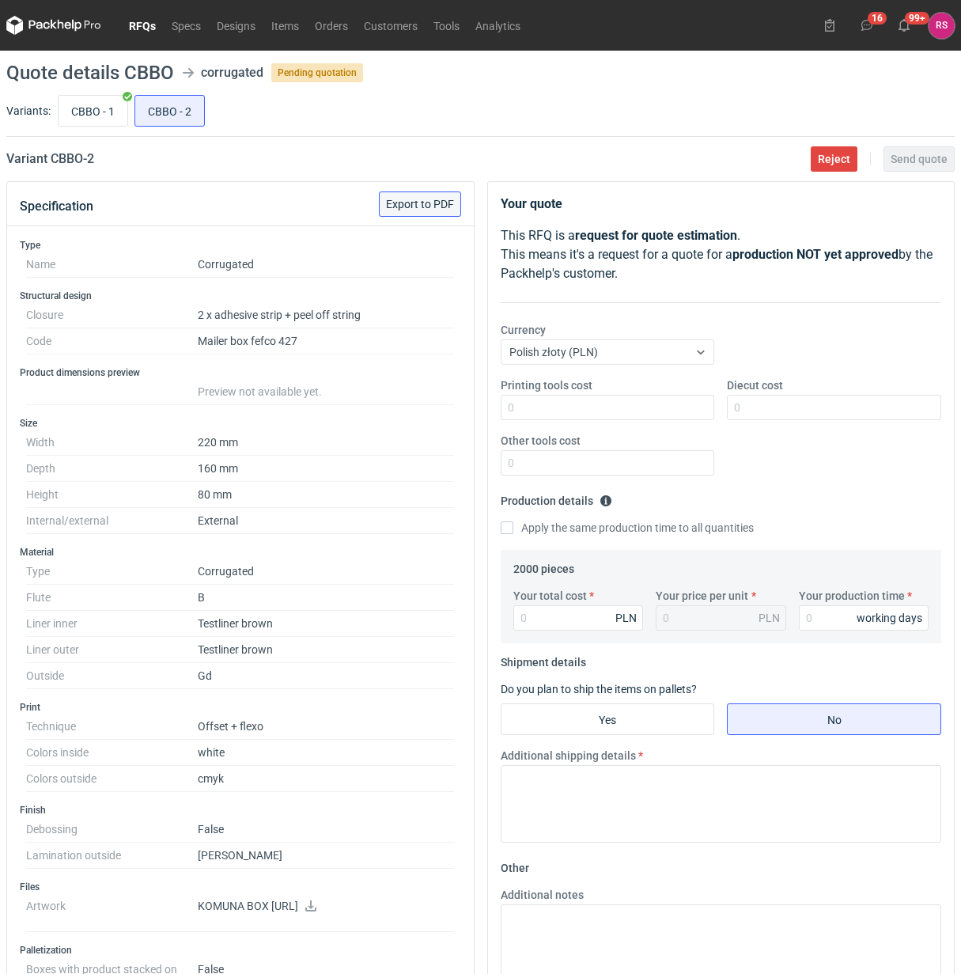
click at [421, 204] on span "Export to PDF" at bounding box center [420, 204] width 68 height 11
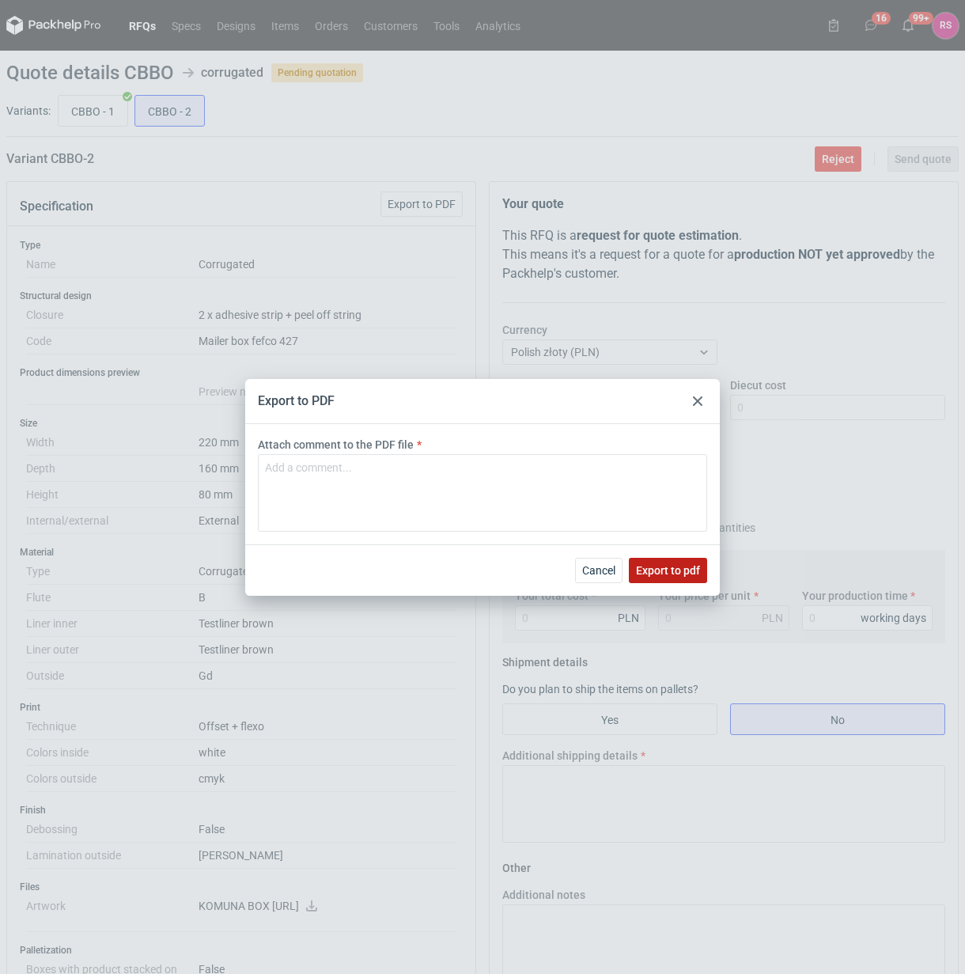
click at [646, 570] on span "Export to pdf" at bounding box center [668, 570] width 64 height 11
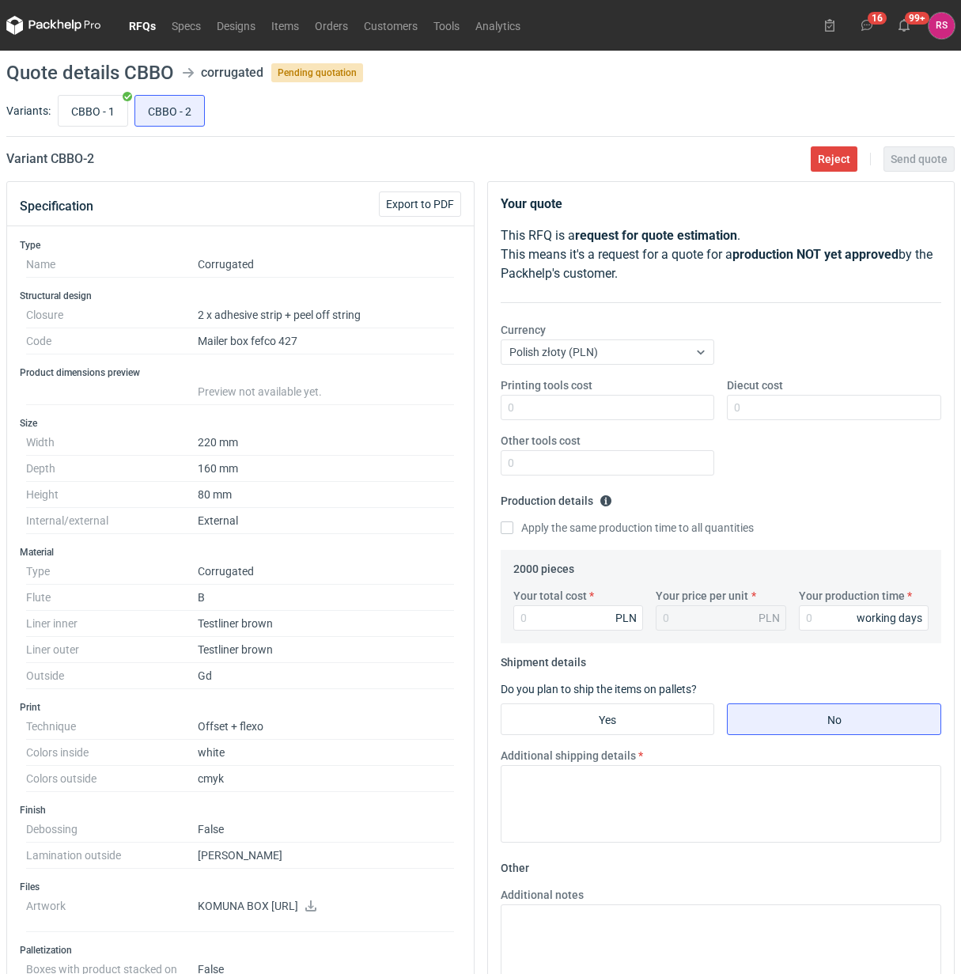
click at [317, 911] on icon at bounding box center [311, 905] width 13 height 11
